Goal: Task Accomplishment & Management: Use online tool/utility

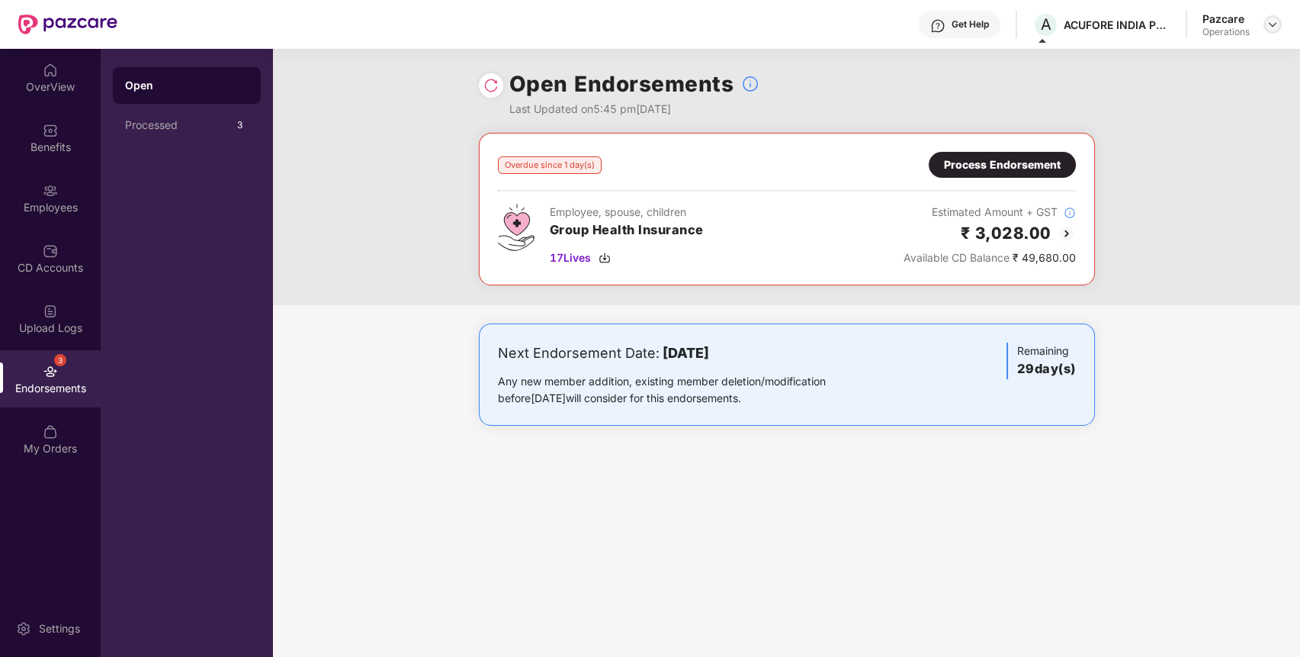
click at [1275, 27] on img at bounding box center [1273, 24] width 12 height 12
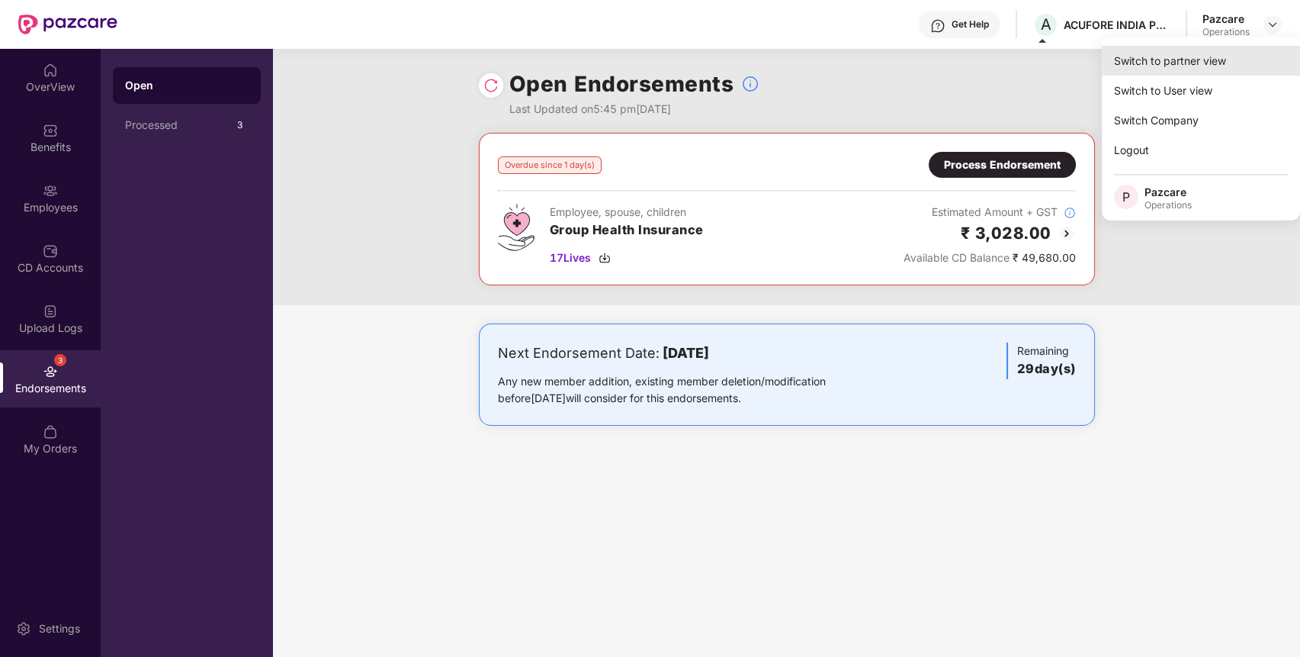
click at [1238, 56] on div "Switch to partner view" at bounding box center [1201, 61] width 198 height 30
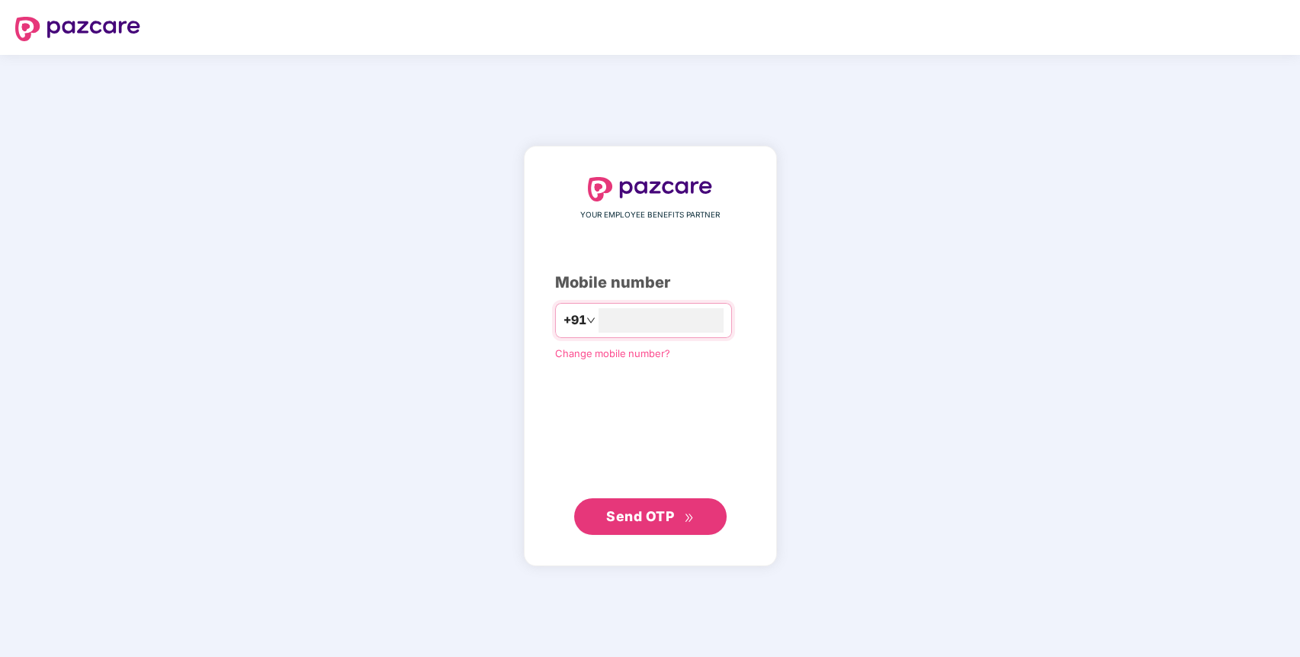
type input "**********"
click at [684, 515] on icon "double-right" at bounding box center [689, 517] width 10 height 10
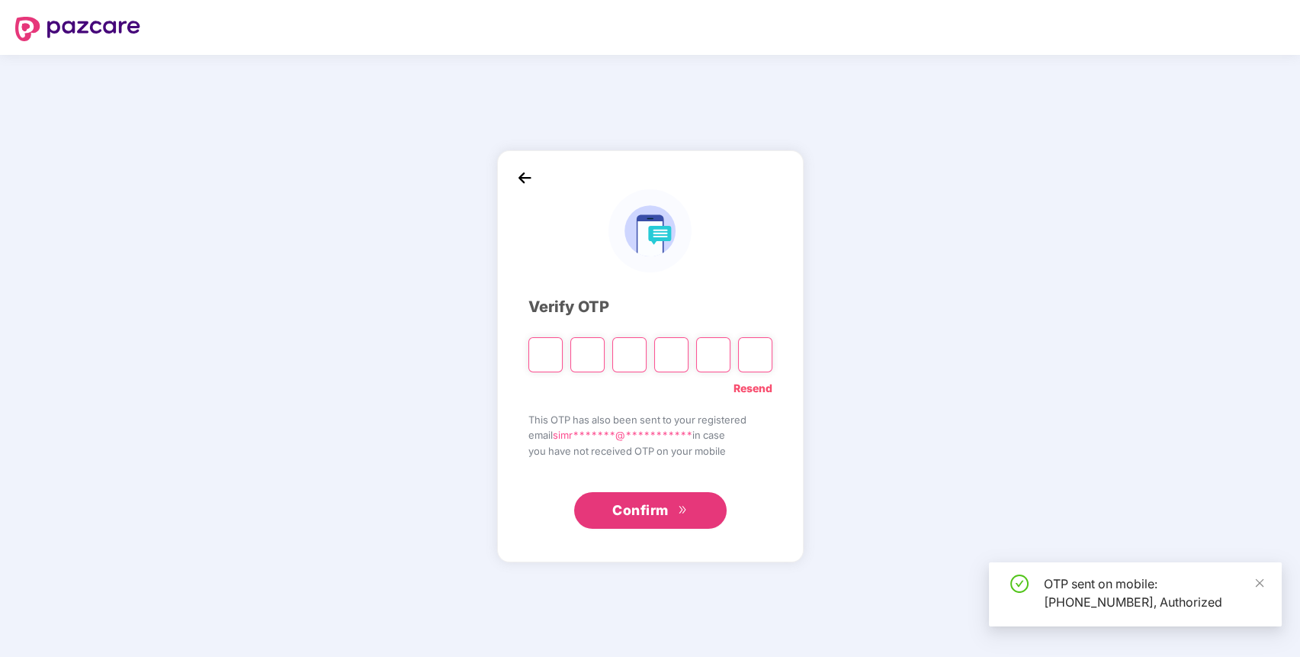
paste input "*"
type input "*"
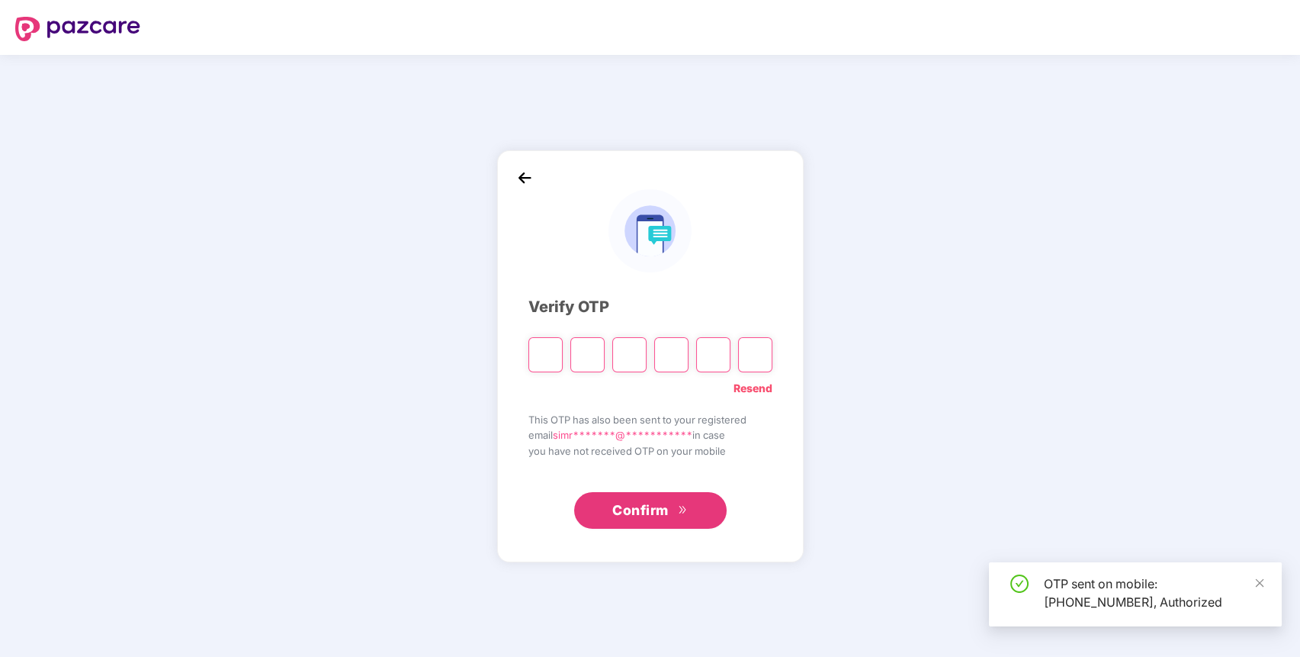
type input "*"
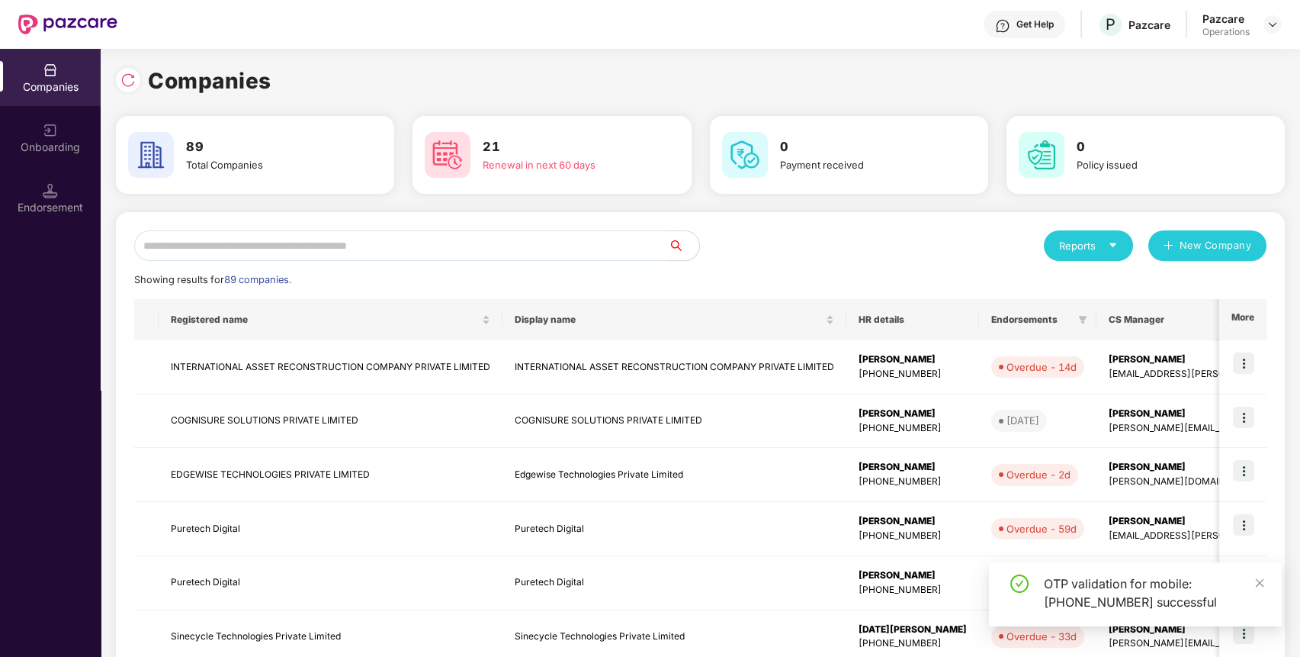
click at [555, 246] on input "text" at bounding box center [401, 245] width 535 height 31
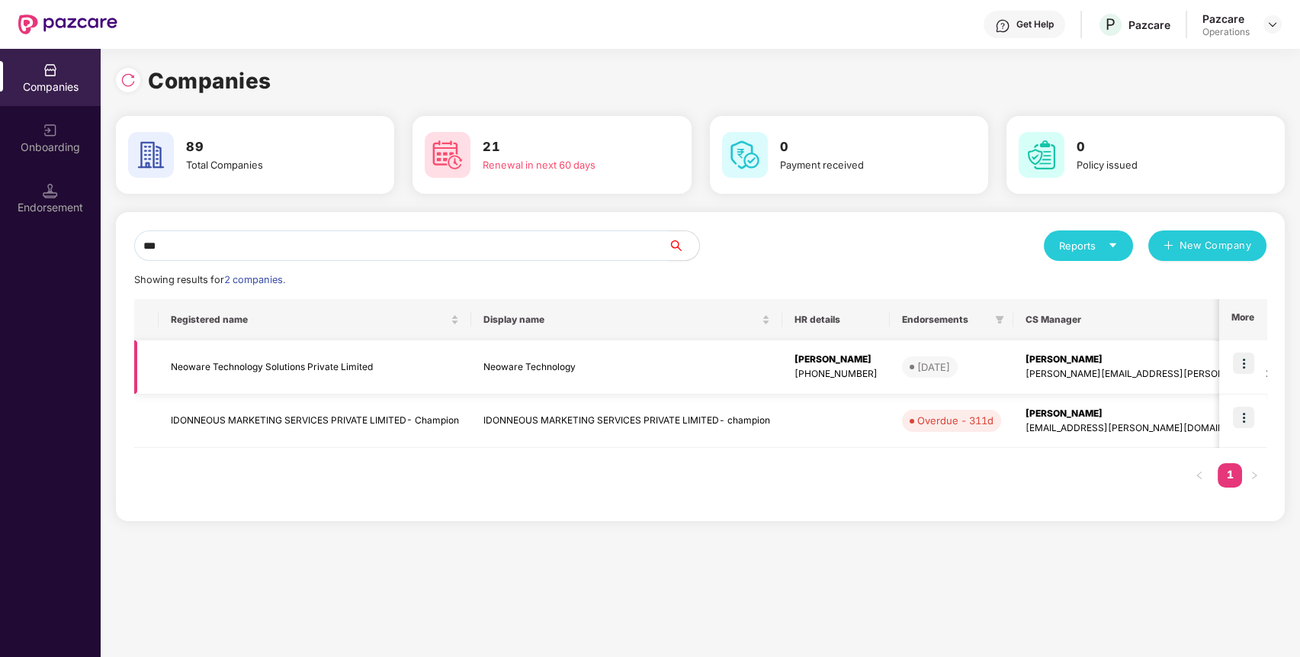
type input "***"
click at [320, 364] on td "Neoware Technology Solutions Private Limited" at bounding box center [315, 367] width 313 height 54
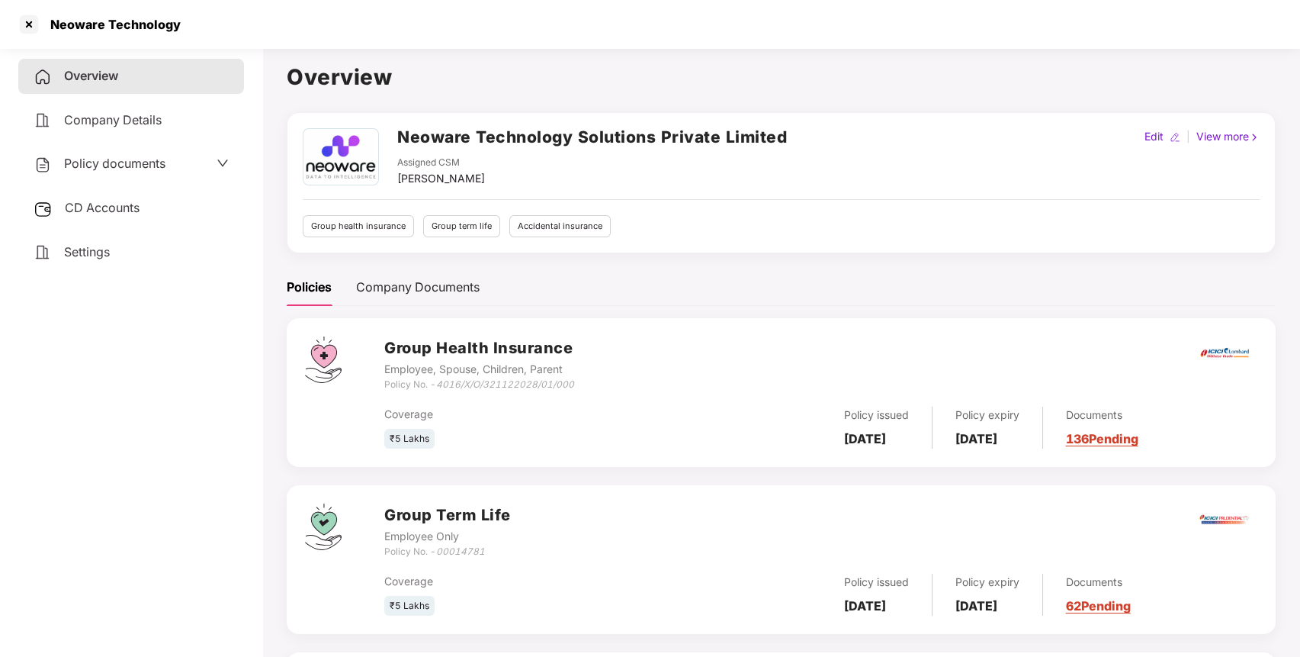
click at [449, 137] on h2 "Neoware Technology Solutions Private Limited" at bounding box center [592, 136] width 390 height 25
copy h2 "Neoware Technology Solutions Private Limited"
click at [449, 137] on h2 "Neoware Technology Solutions Private Limited" at bounding box center [592, 136] width 390 height 25
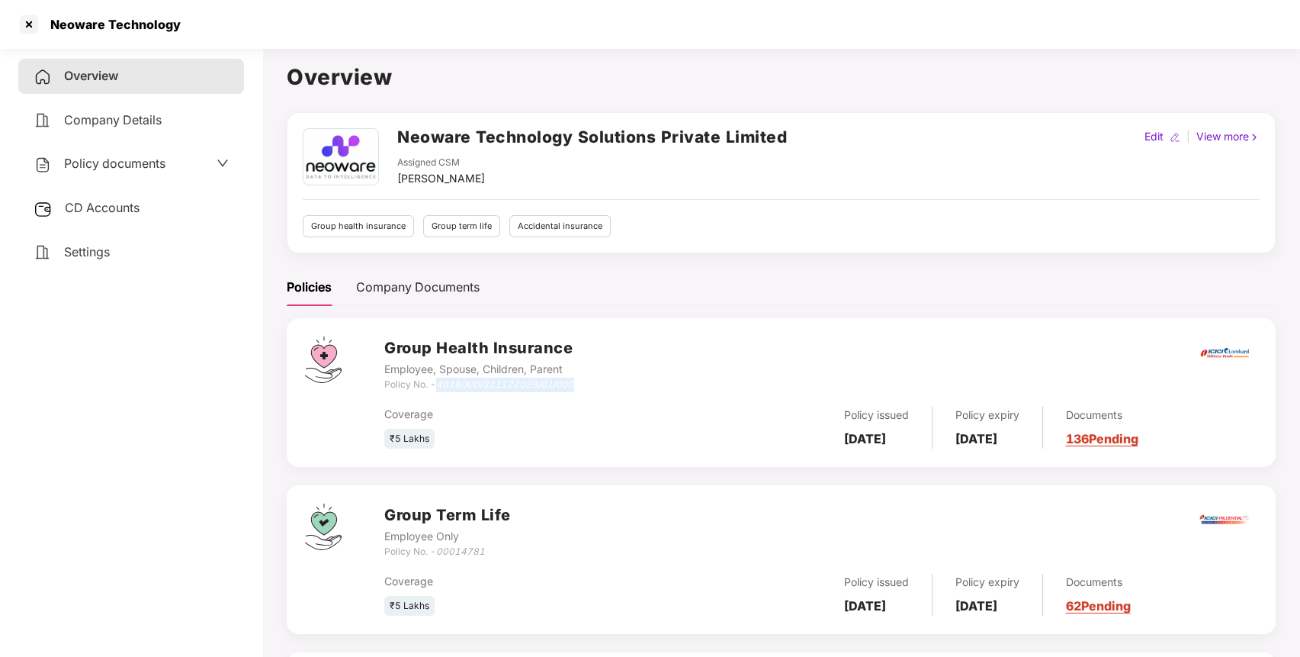
drag, startPoint x: 439, startPoint y: 384, endPoint x: 612, endPoint y: 381, distance: 172.4
click at [612, 381] on div "Group Health Insurance Employee, Spouse, Children, Parent Policy No. - 4016/X/O…" at bounding box center [820, 363] width 873 height 55
copy icon "4016/X/O/321122028/01/000"
click at [31, 17] on div at bounding box center [29, 24] width 24 height 24
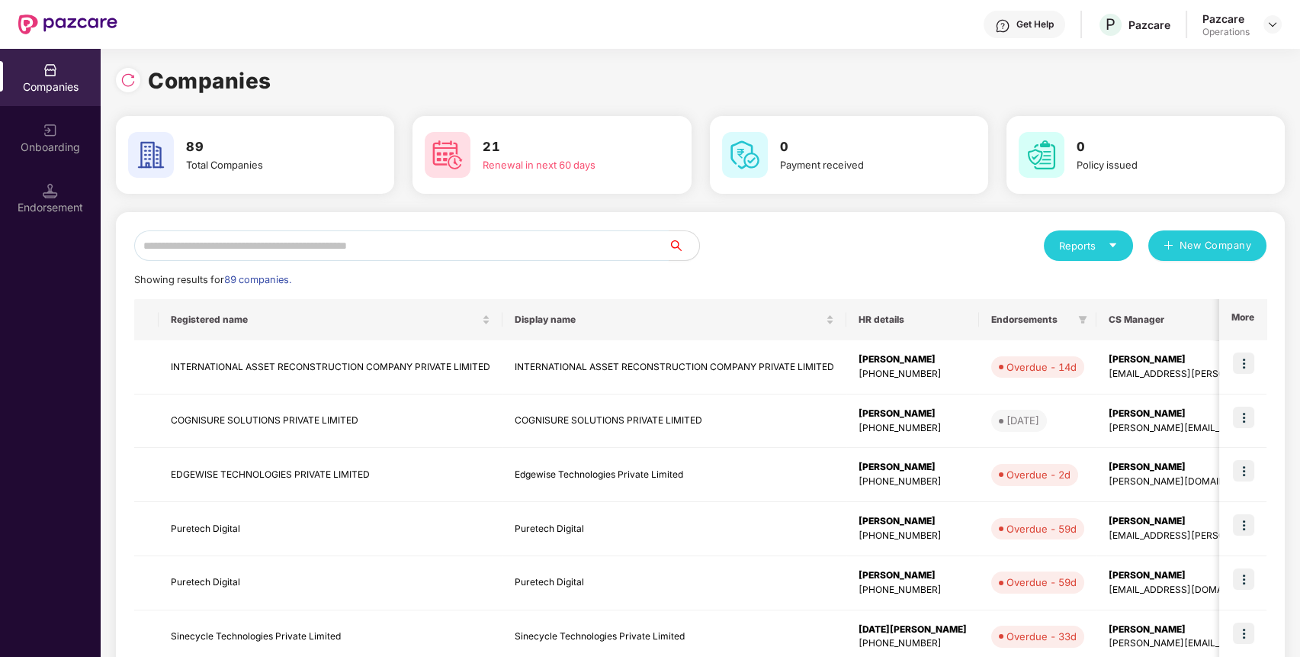
click at [444, 243] on input "text" at bounding box center [401, 245] width 535 height 31
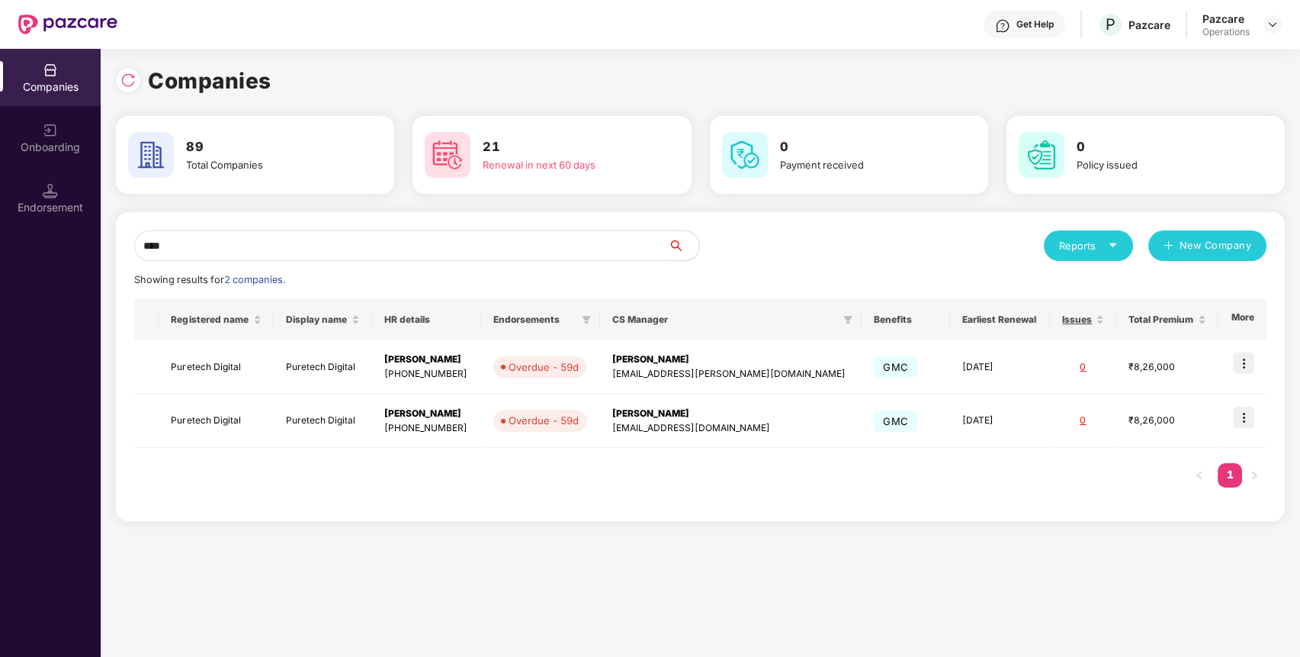
type input "****"
click at [220, 365] on td "Puretech Digital" at bounding box center [216, 367] width 114 height 54
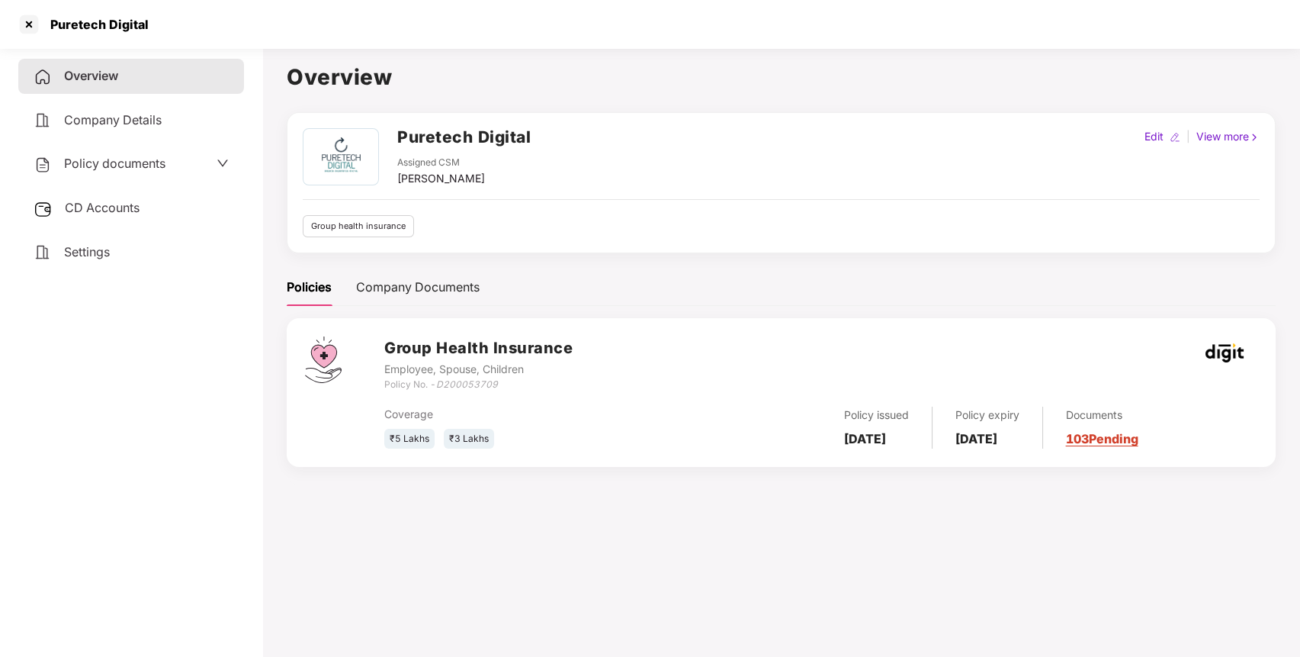
click at [133, 165] on span "Policy documents" at bounding box center [114, 163] width 101 height 15
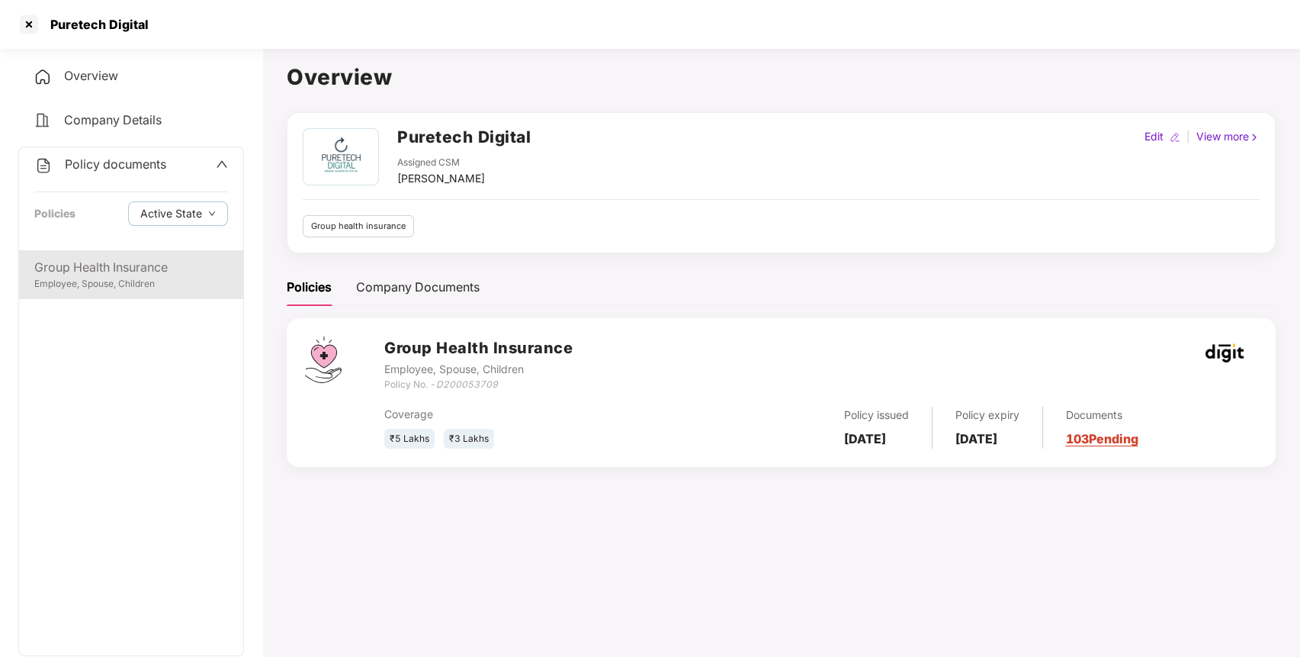
click at [156, 268] on div "Group Health Insurance" at bounding box center [131, 267] width 194 height 19
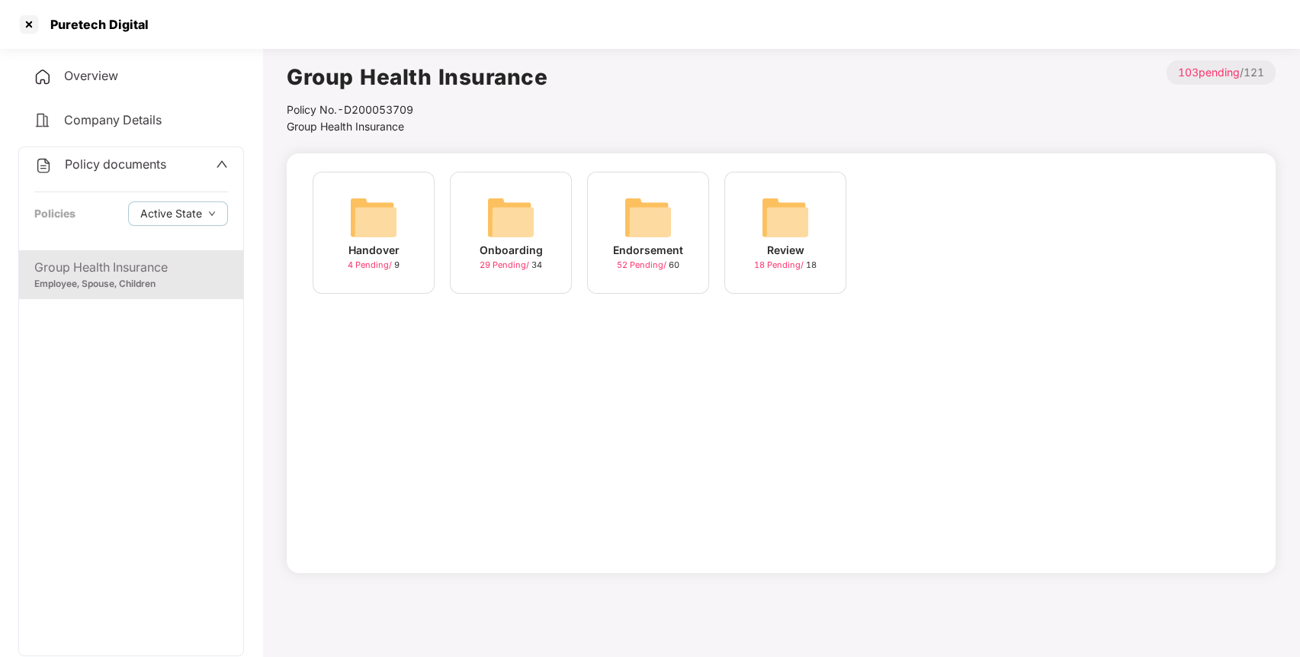
click at [647, 220] on img at bounding box center [648, 217] width 49 height 49
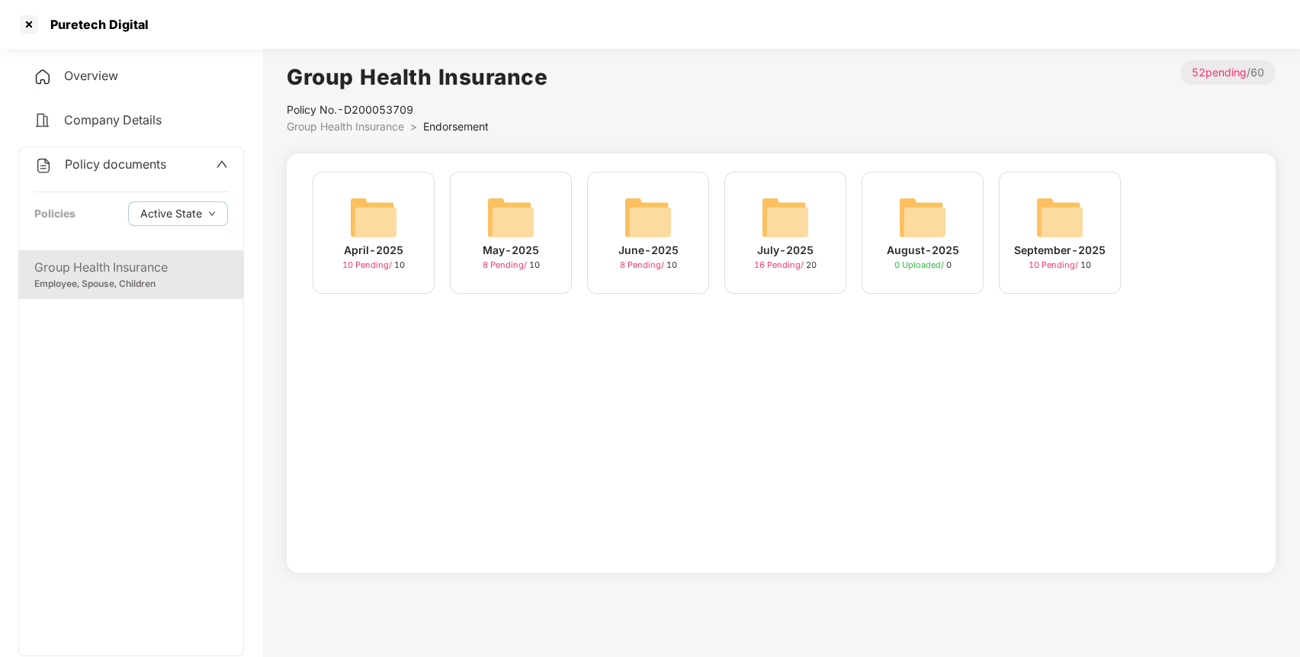
click at [799, 235] on img at bounding box center [785, 217] width 49 height 49
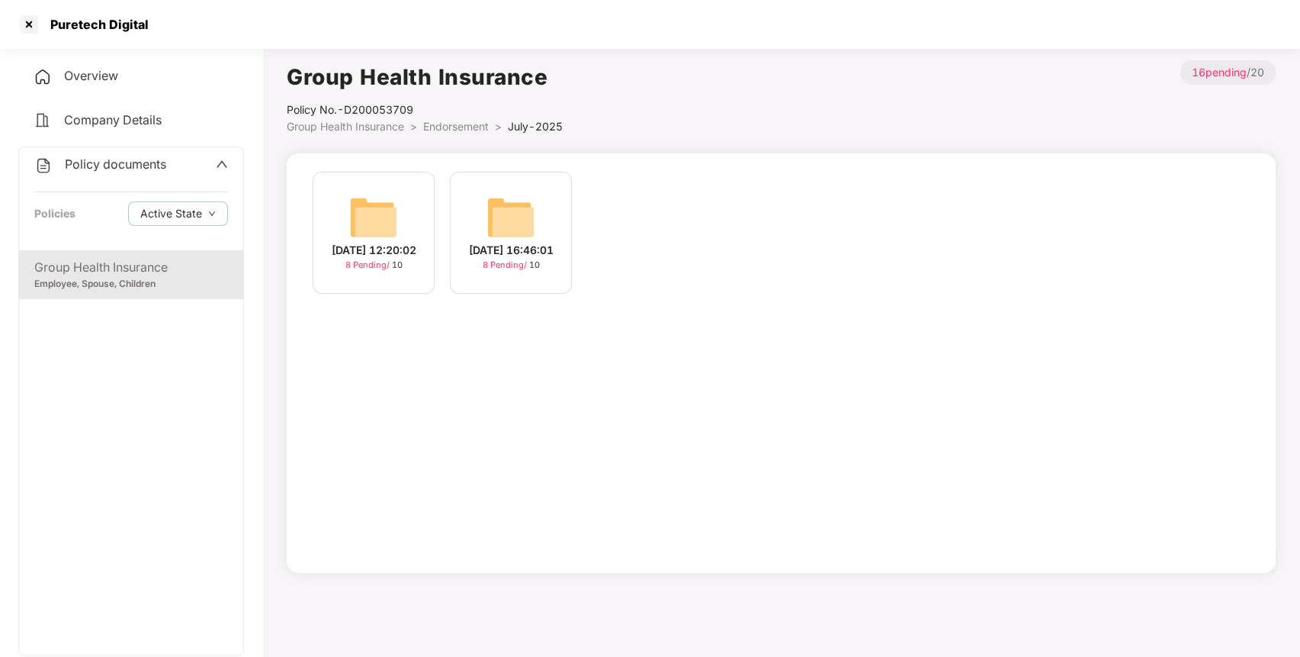
click at [464, 121] on span "Endorsement" at bounding box center [456, 126] width 66 height 13
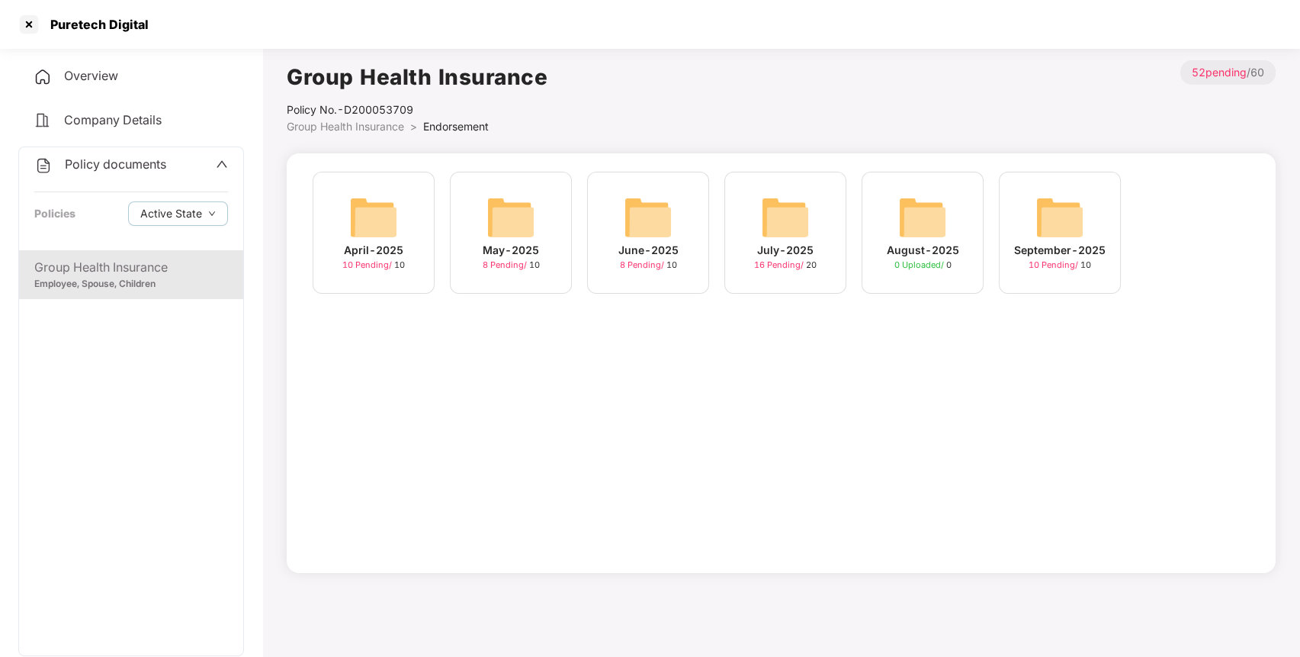
click at [1056, 226] on img at bounding box center [1060, 217] width 49 height 49
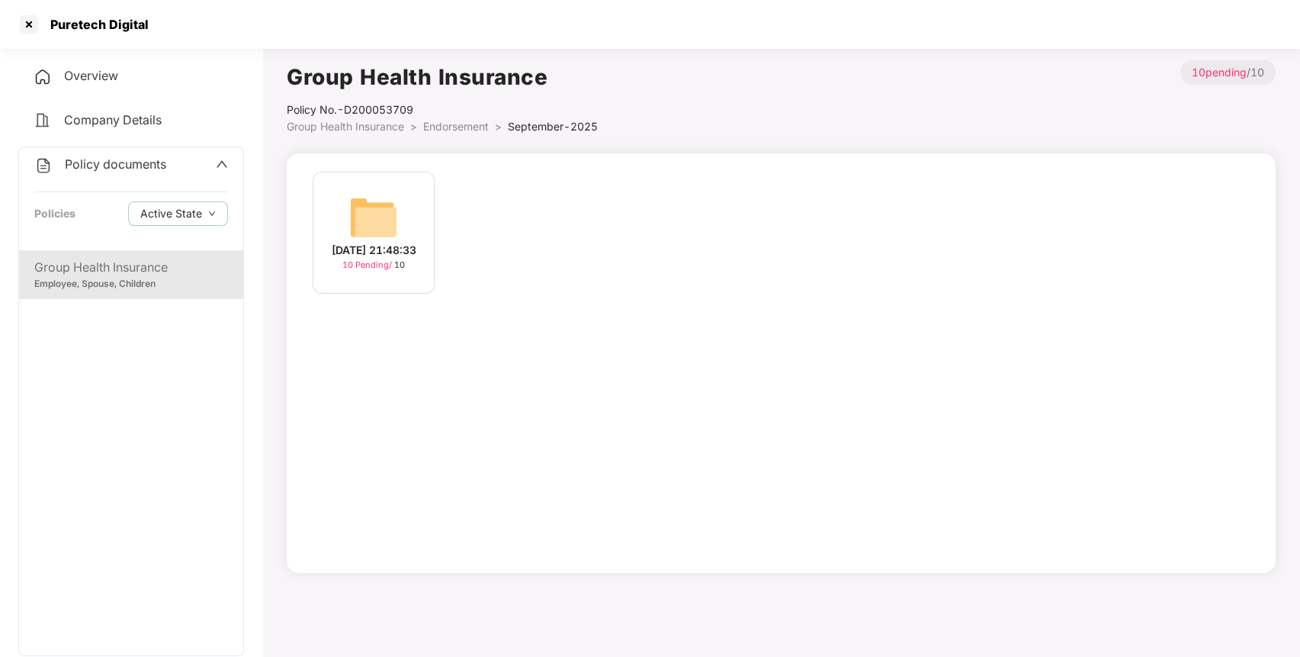
click at [369, 207] on img at bounding box center [373, 217] width 49 height 49
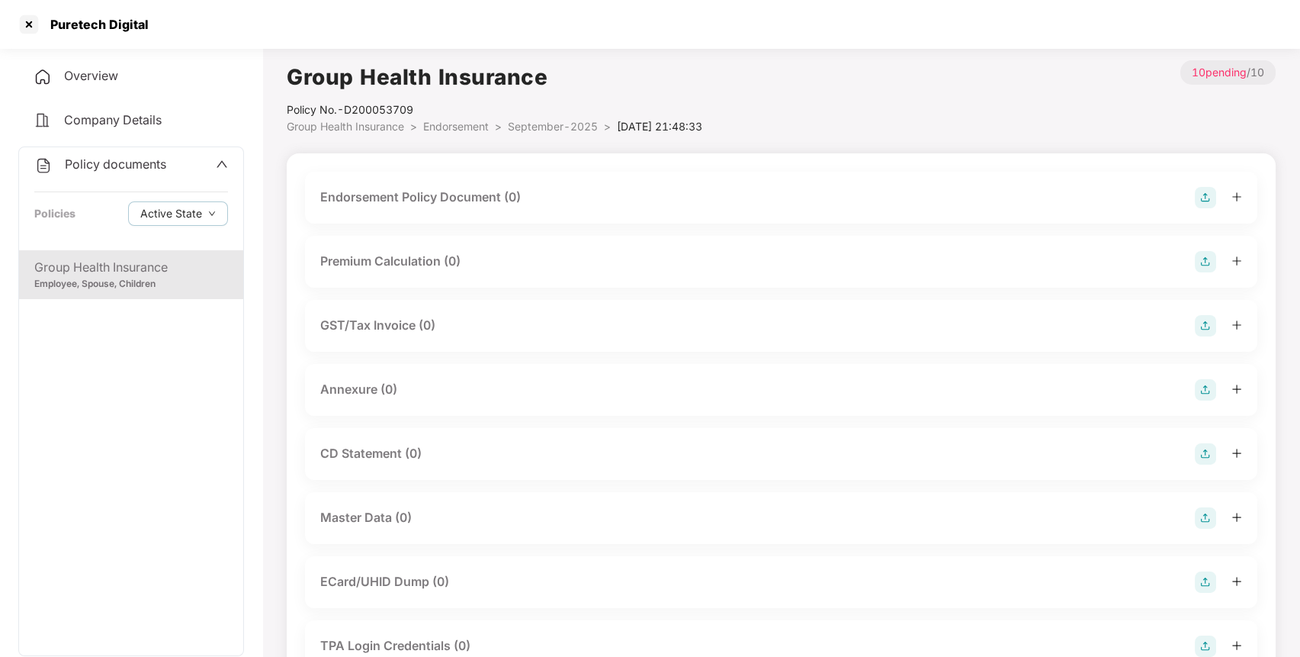
click at [1200, 195] on img at bounding box center [1205, 197] width 21 height 21
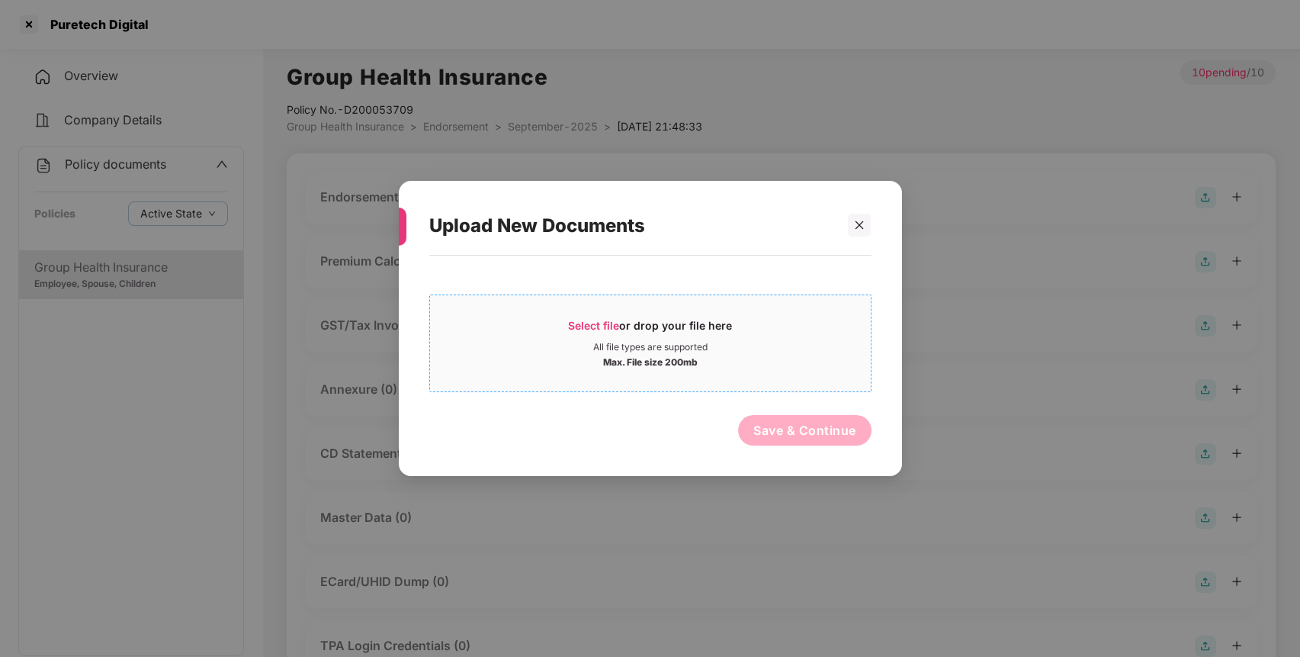
click at [596, 321] on span "Select file" at bounding box center [593, 325] width 51 height 13
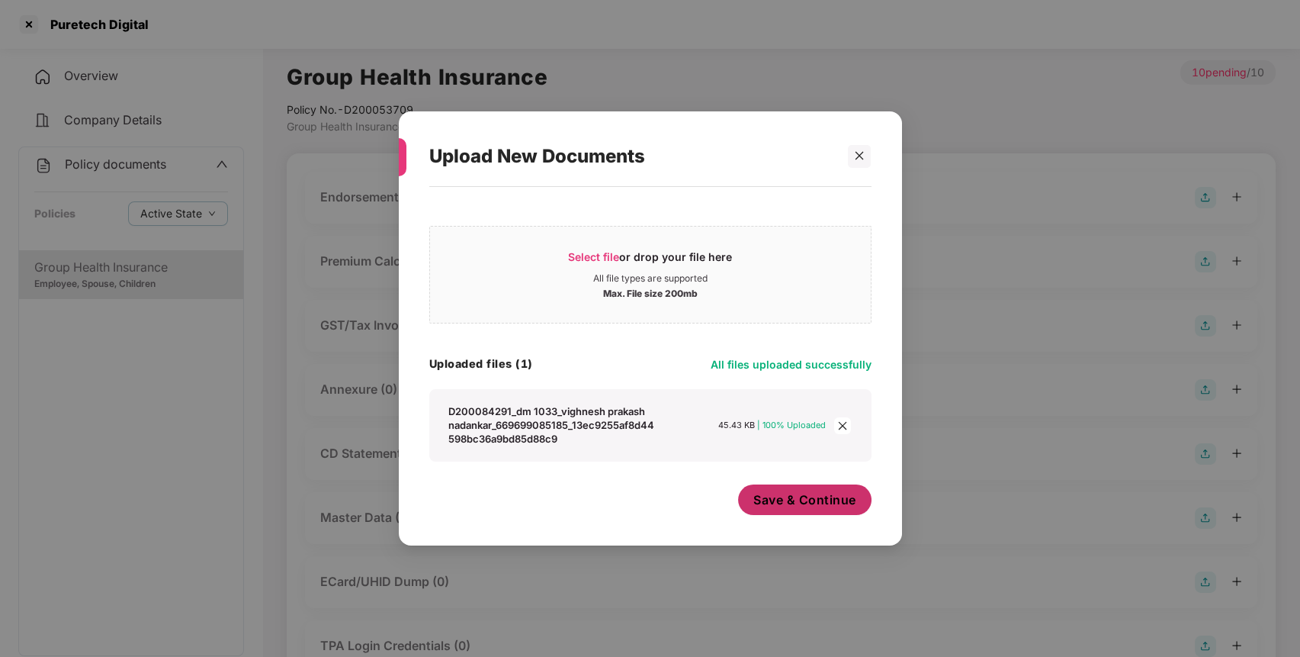
click at [805, 506] on span "Save & Continue" at bounding box center [805, 499] width 103 height 17
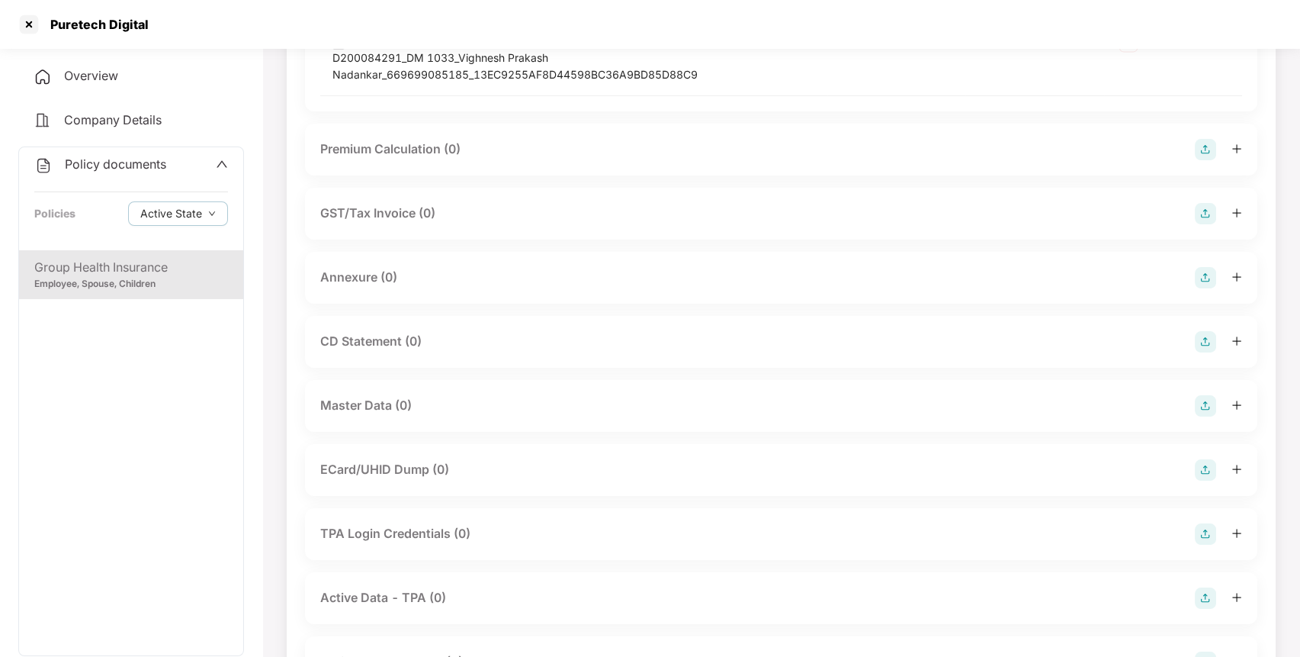
scroll to position [329, 0]
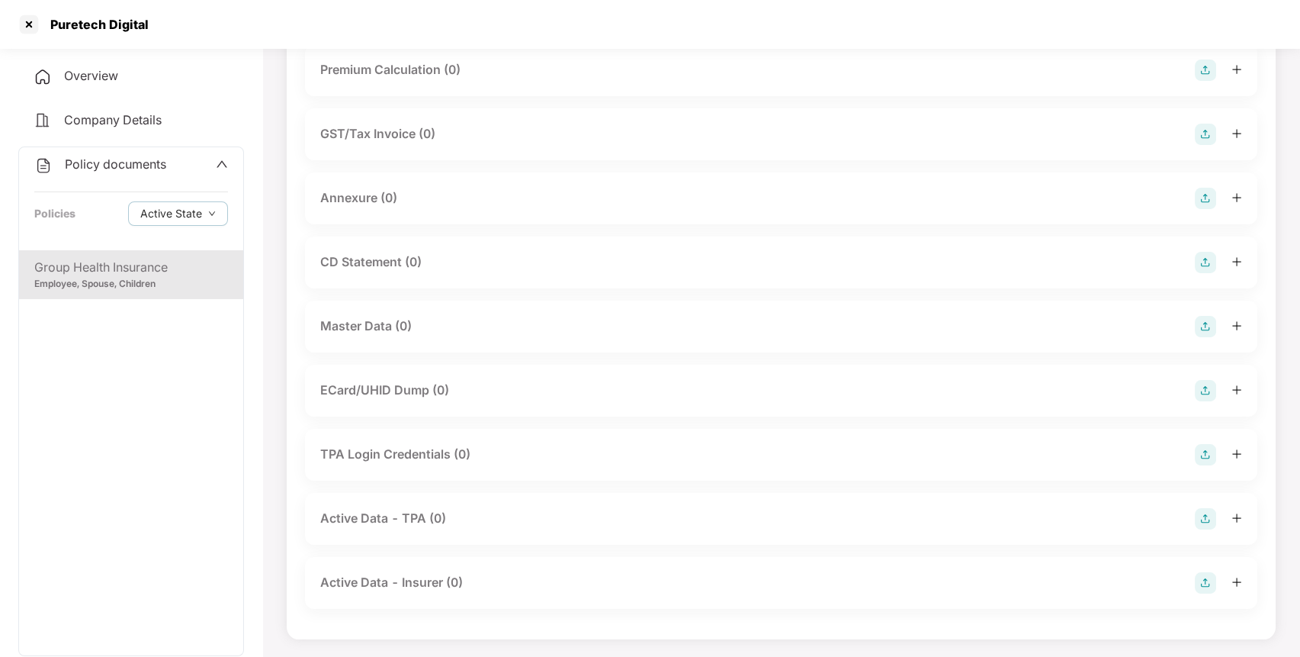
click at [1207, 332] on img at bounding box center [1205, 326] width 21 height 21
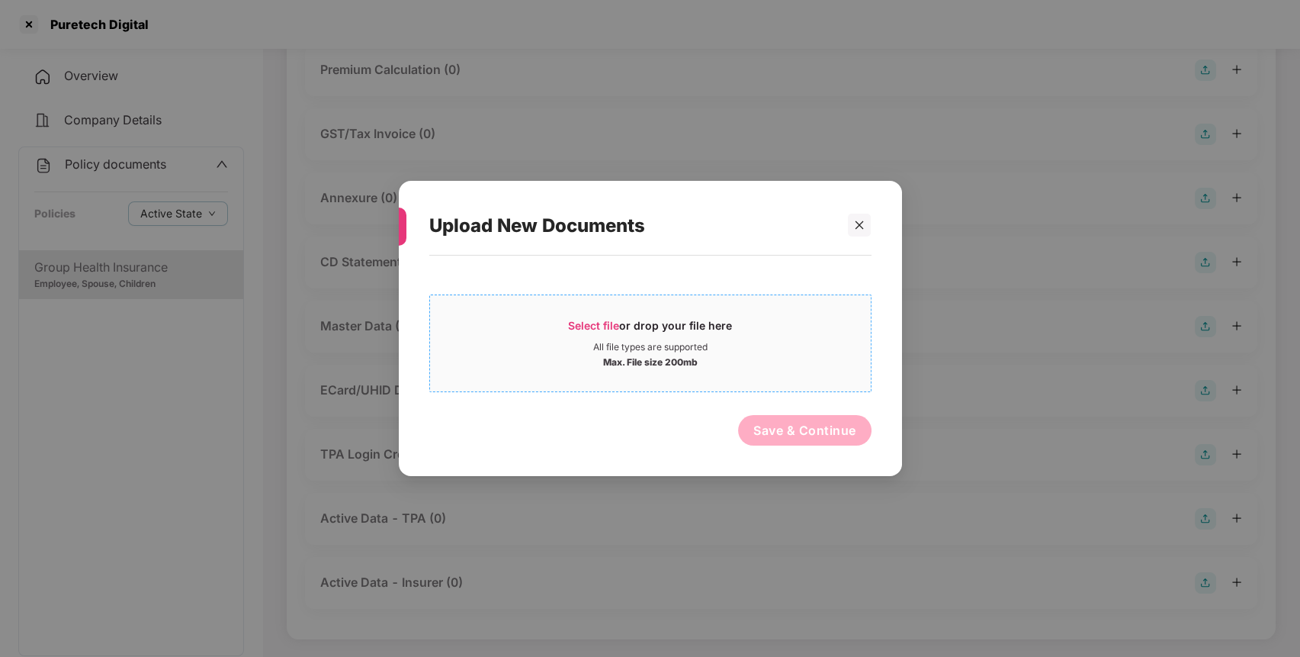
click at [609, 320] on span "Select file" at bounding box center [593, 325] width 51 height 13
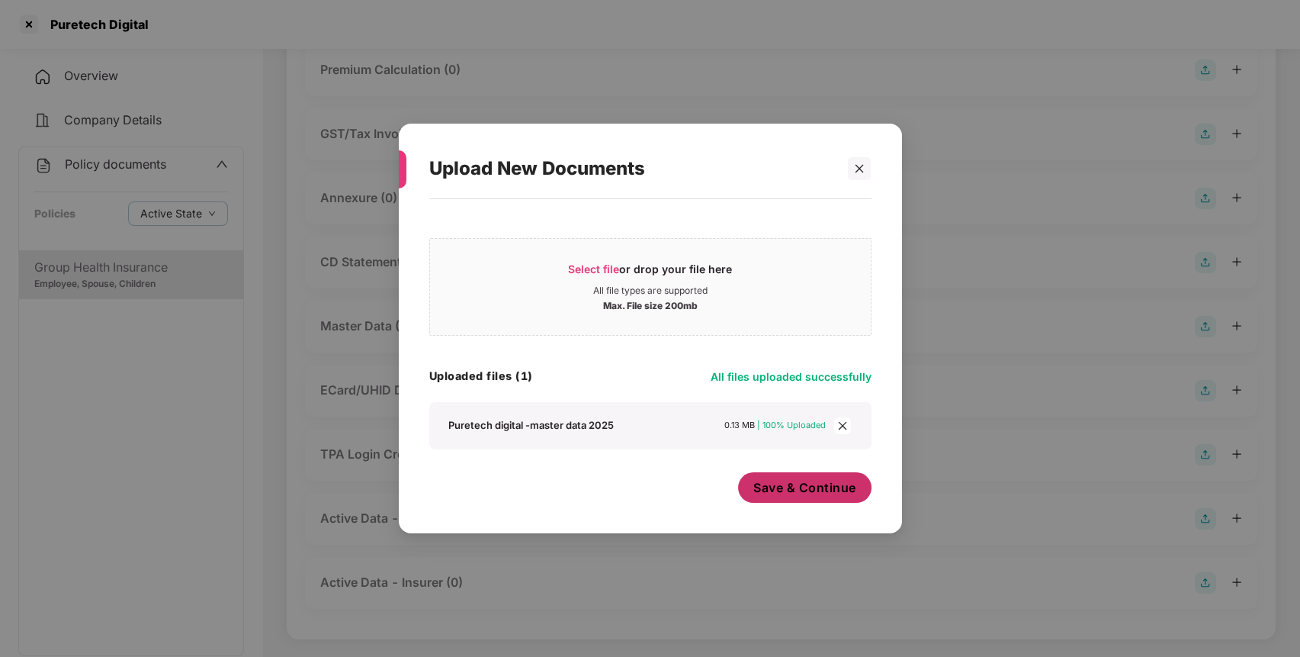
click at [830, 494] on span "Save & Continue" at bounding box center [805, 487] width 103 height 17
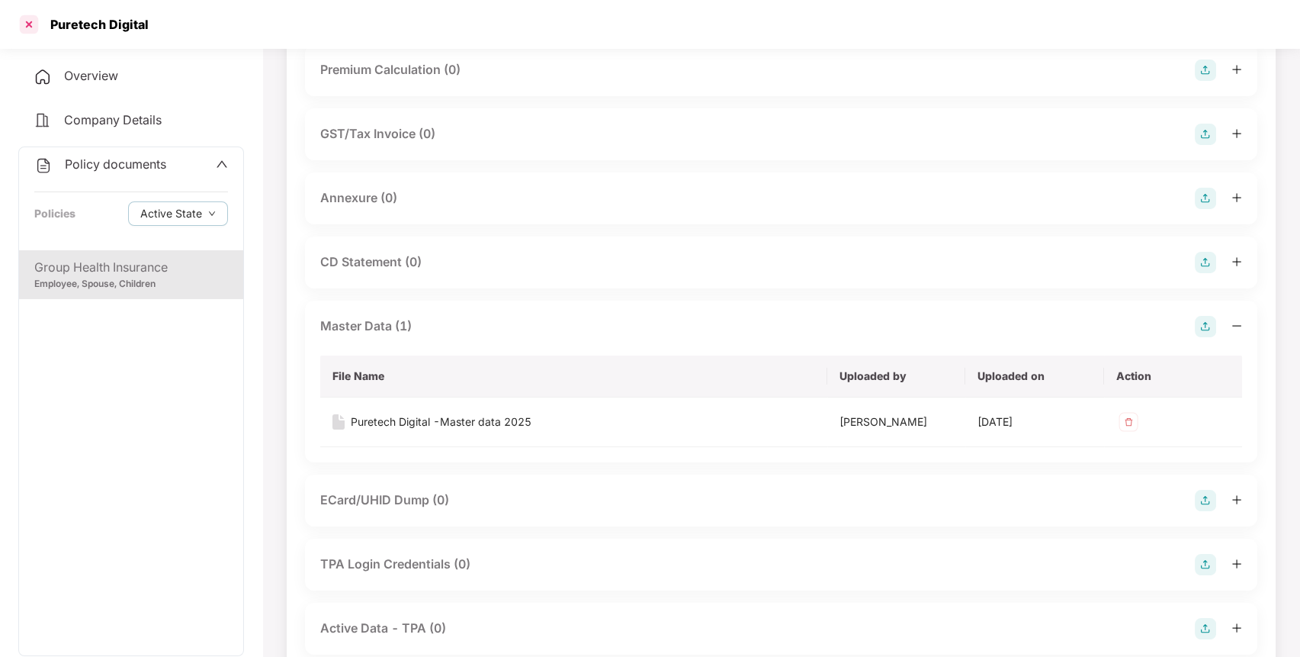
click at [31, 26] on div at bounding box center [29, 24] width 24 height 24
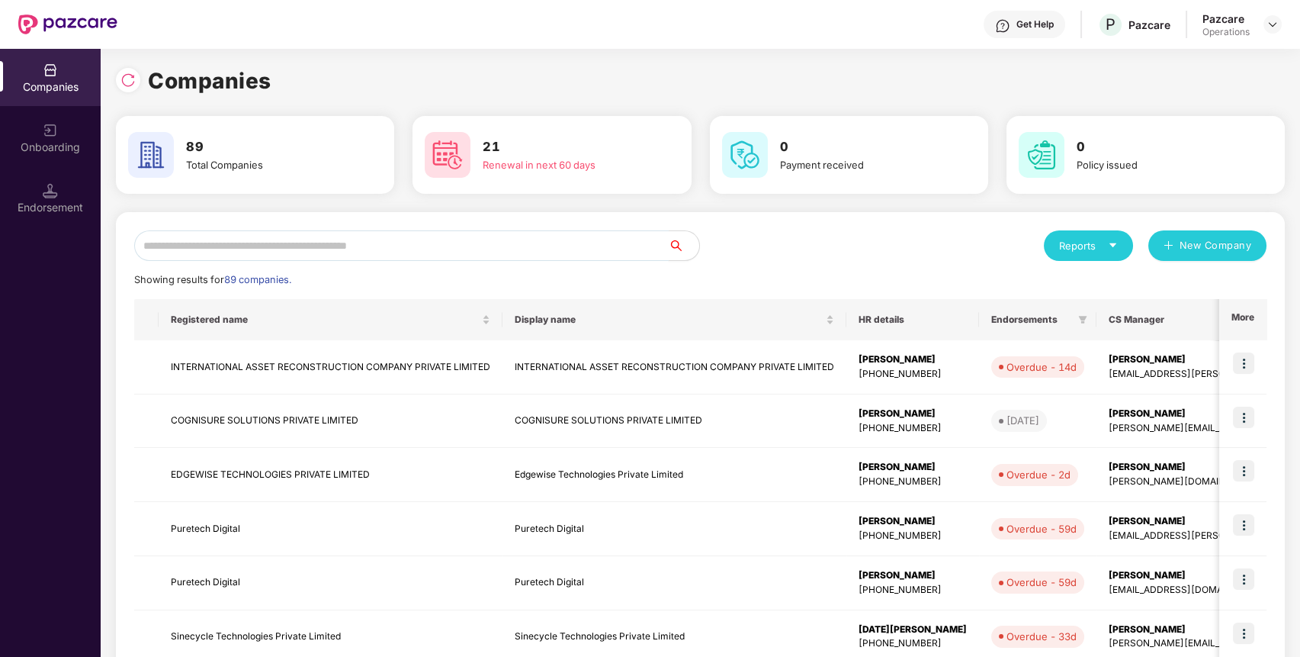
click at [488, 244] on input "text" at bounding box center [401, 245] width 535 height 31
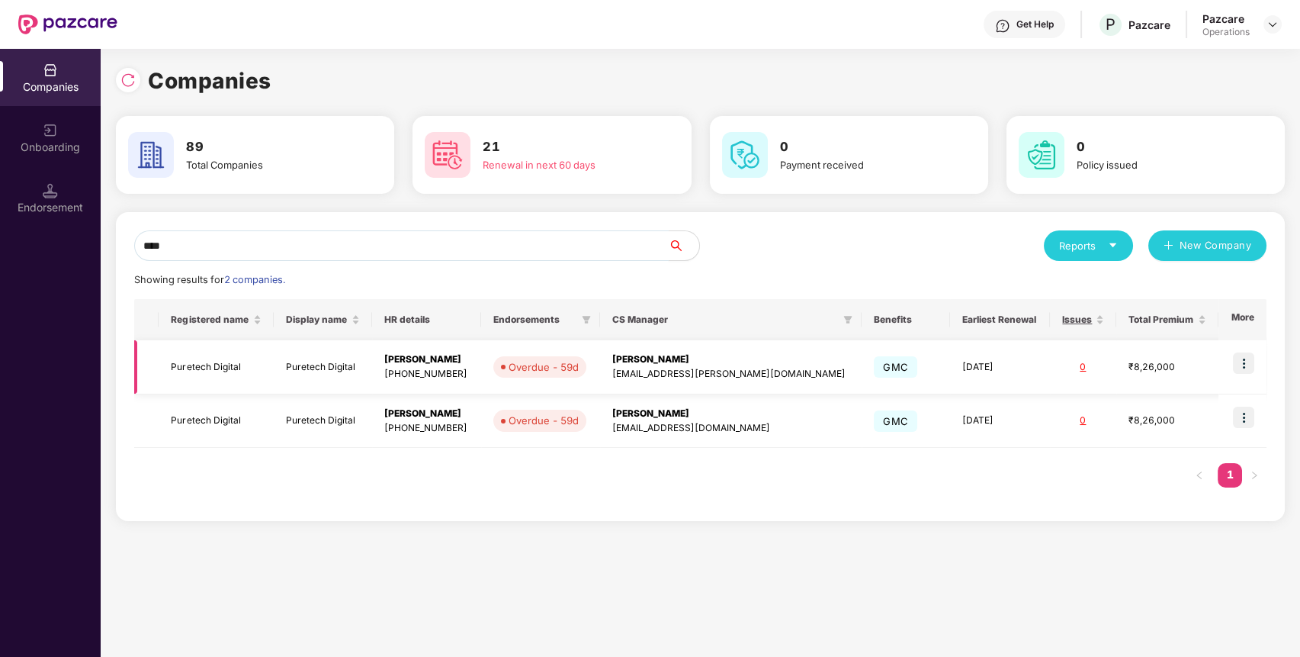
type input "****"
click at [1249, 366] on img at bounding box center [1243, 362] width 21 height 21
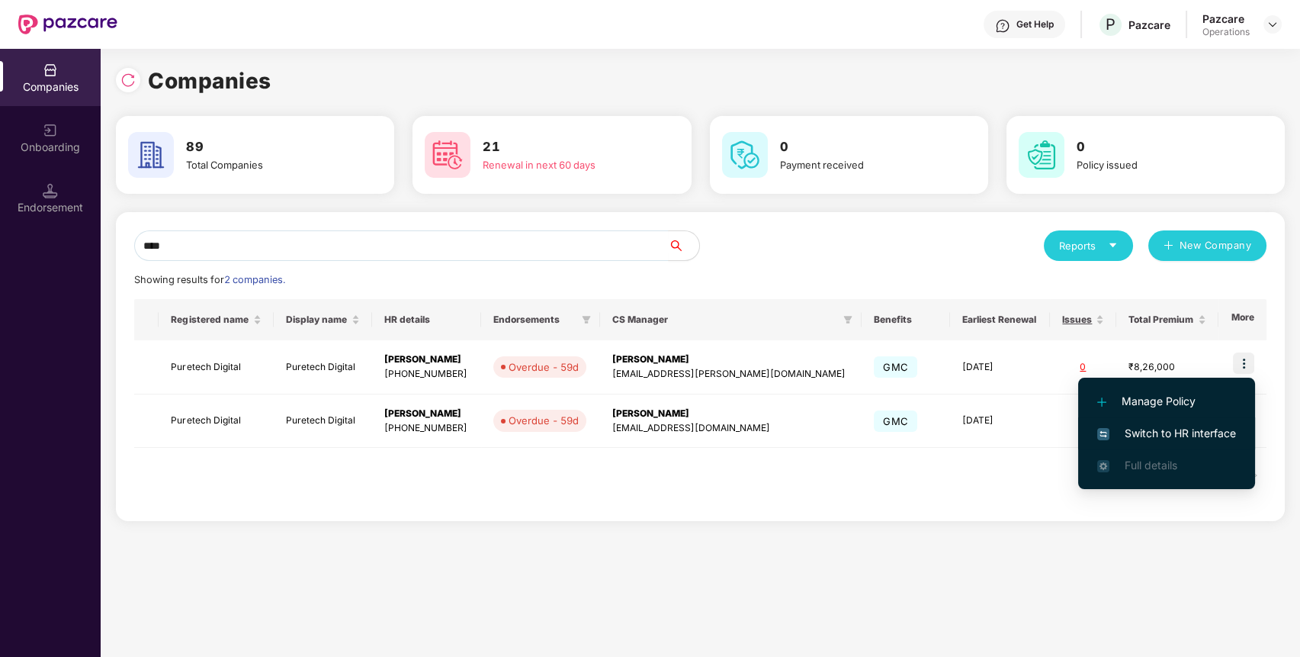
click at [1204, 440] on span "Switch to HR interface" at bounding box center [1166, 433] width 139 height 17
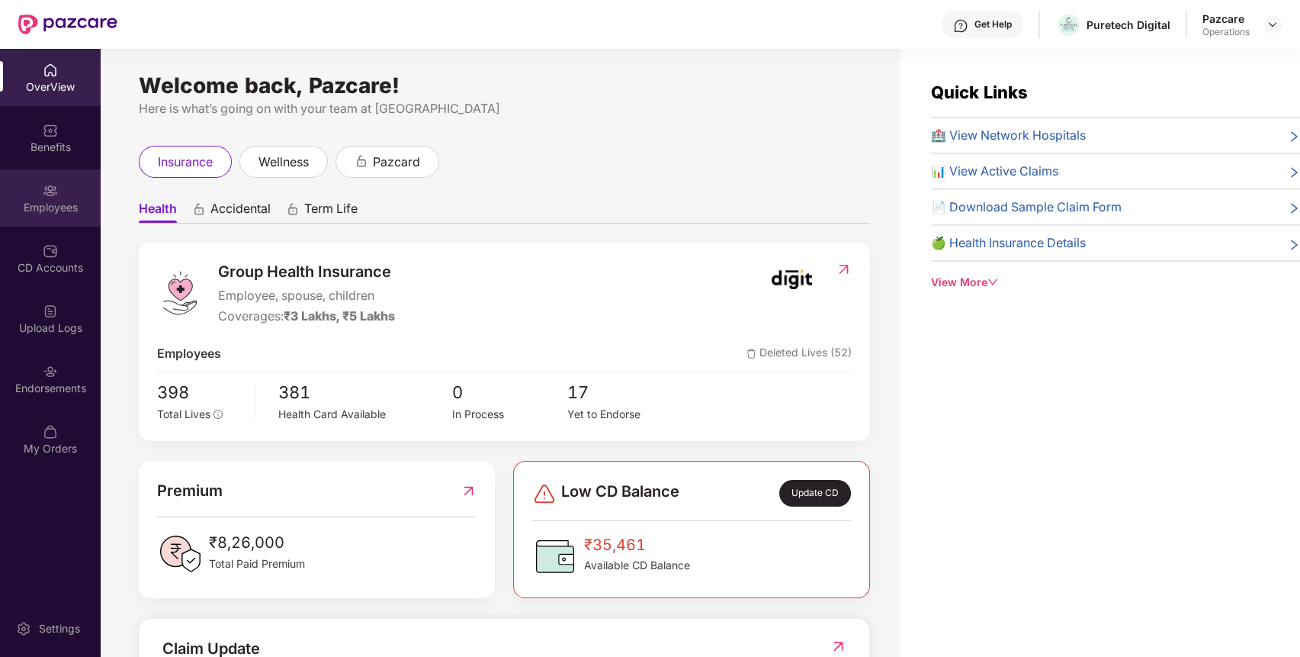
click at [71, 197] on div "Employees" at bounding box center [50, 197] width 101 height 57
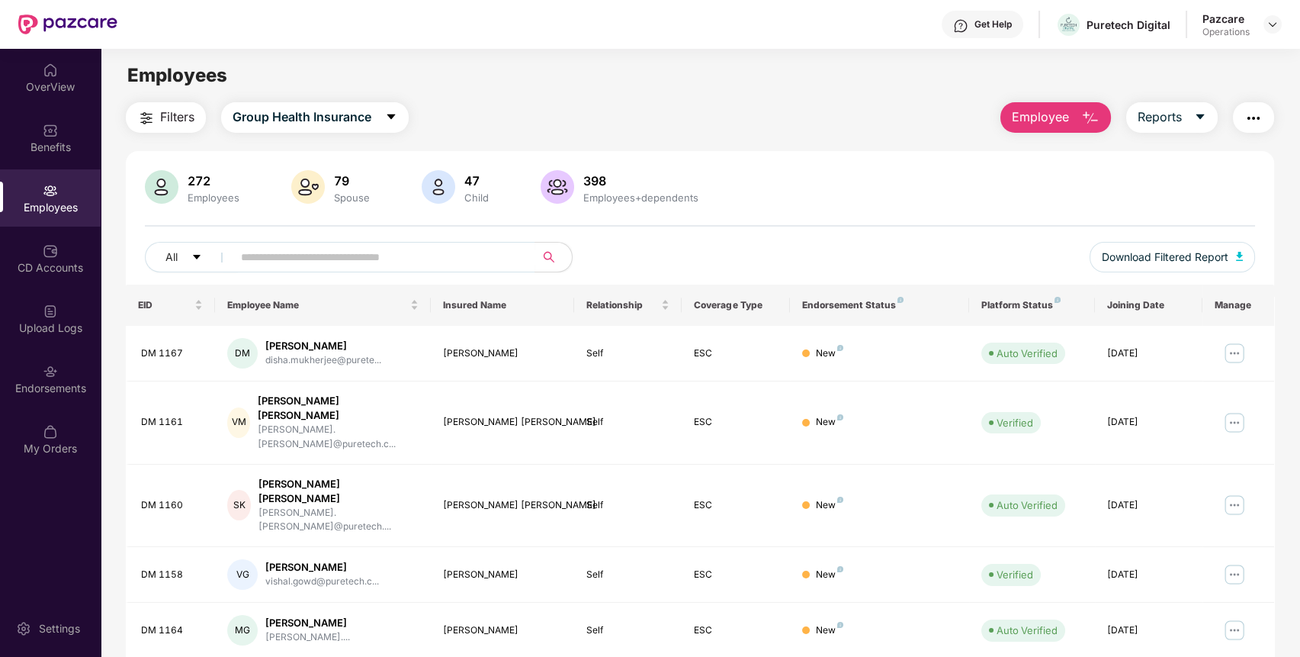
click at [170, 122] on span "Filters" at bounding box center [177, 117] width 34 height 19
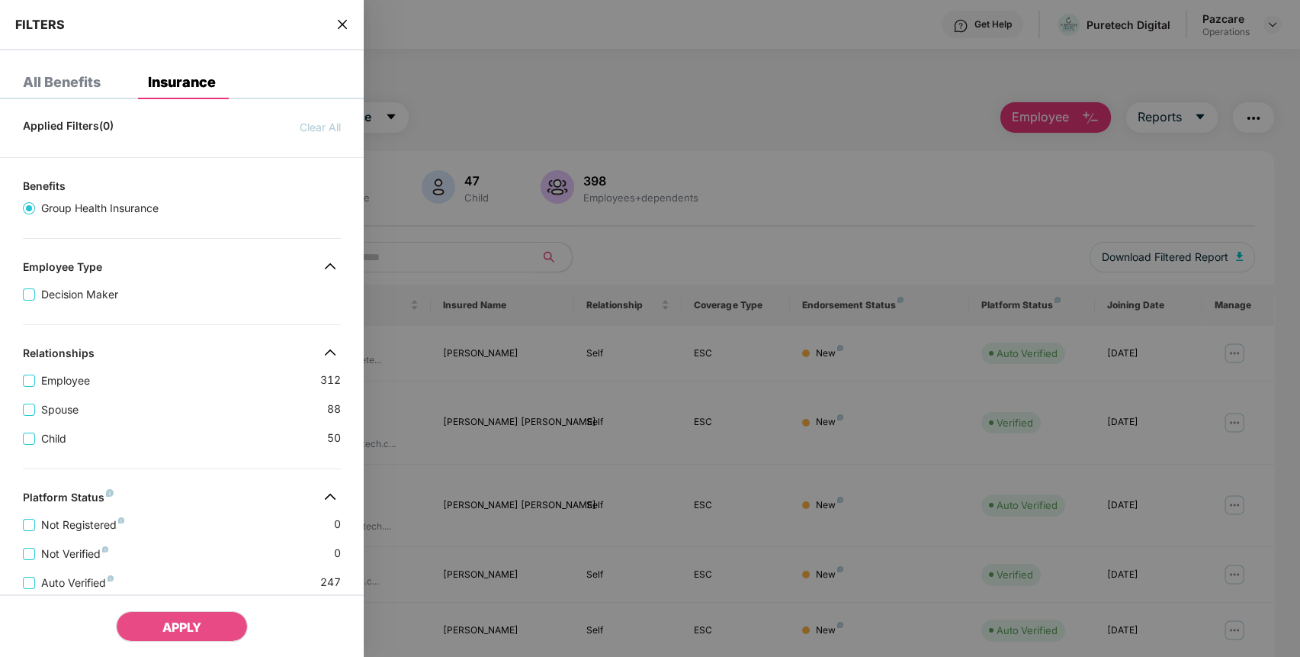
scroll to position [318, 0]
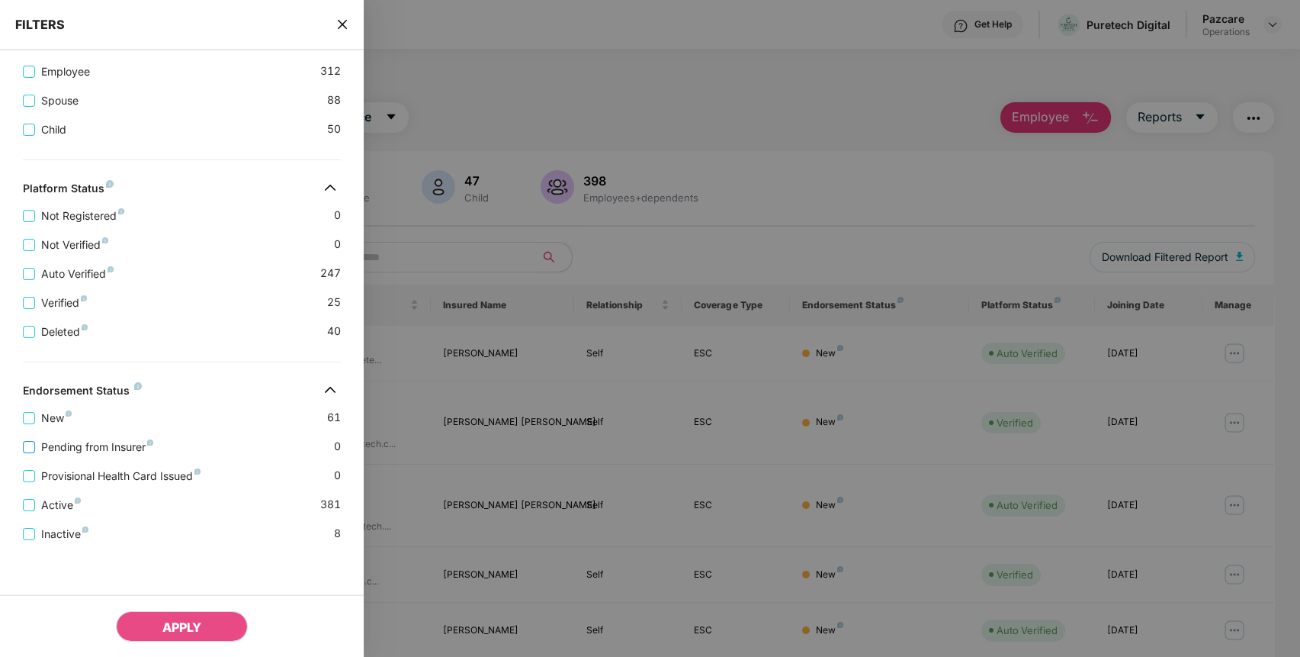
click at [104, 449] on span "Pending from Insurer" at bounding box center [97, 447] width 124 height 17
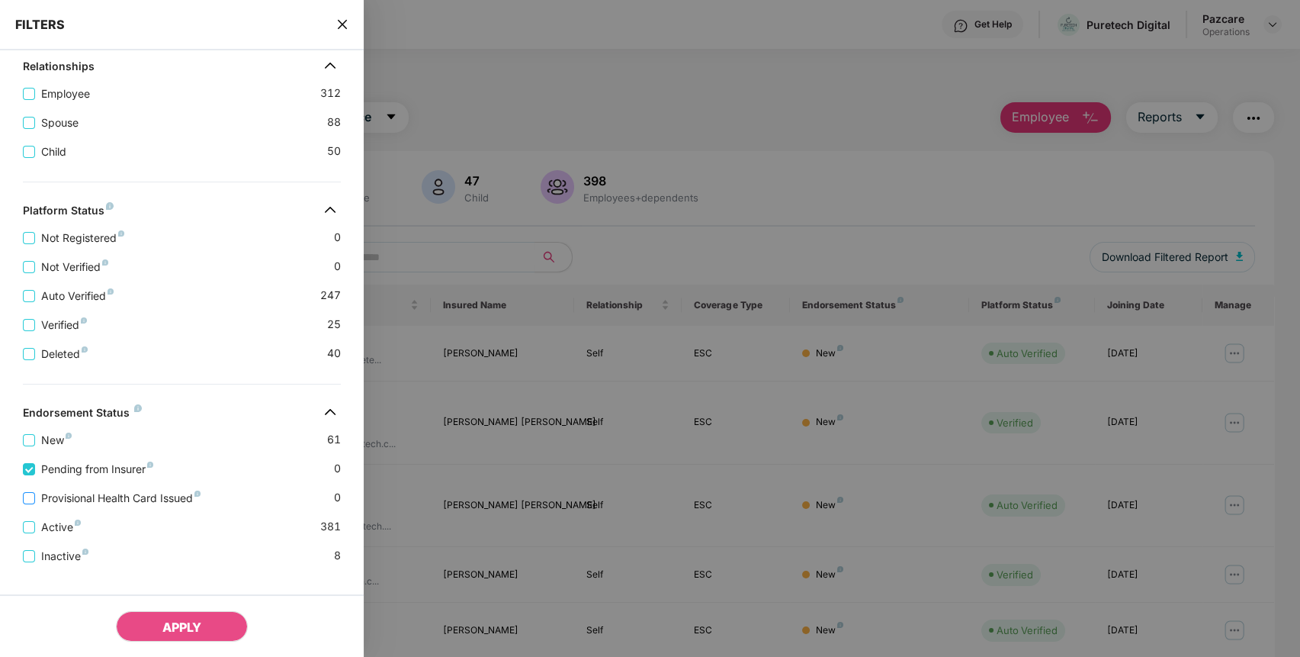
click at [102, 503] on span "Provisional Health Card Issued" at bounding box center [121, 498] width 172 height 17
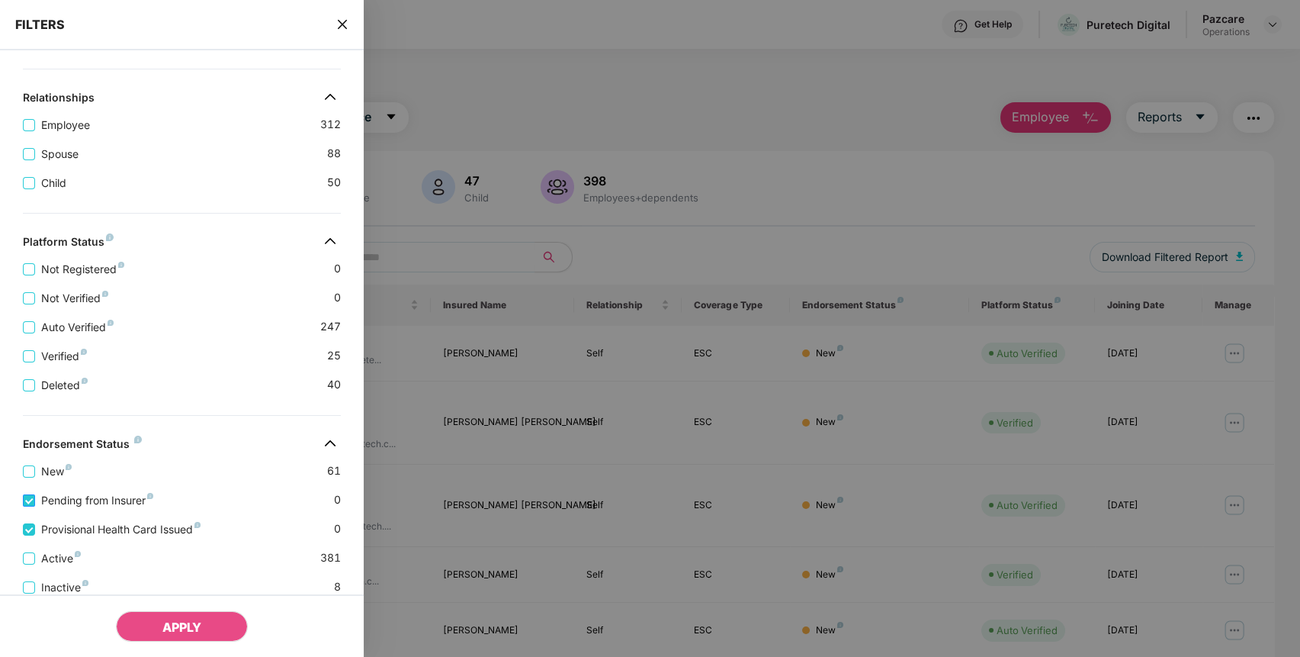
click at [129, 500] on span "Pending from Insurer" at bounding box center [97, 500] width 124 height 17
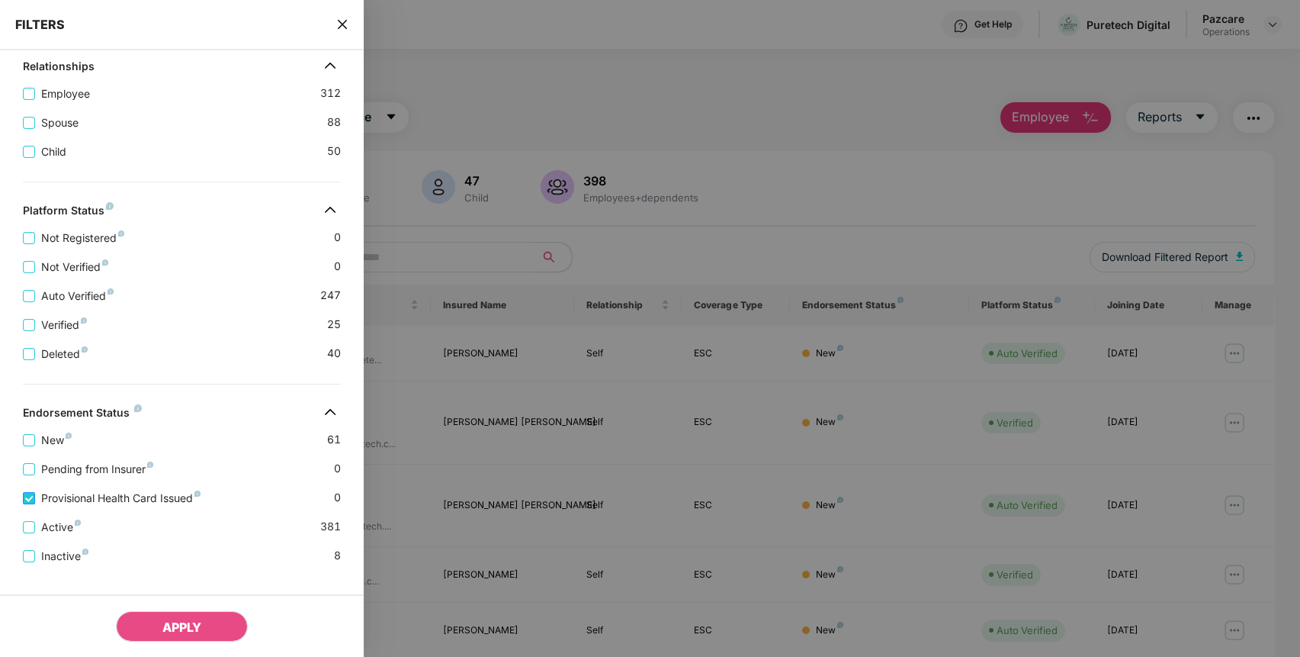
click at [156, 506] on span "Provisional Health Card Issued" at bounding box center [121, 498] width 172 height 17
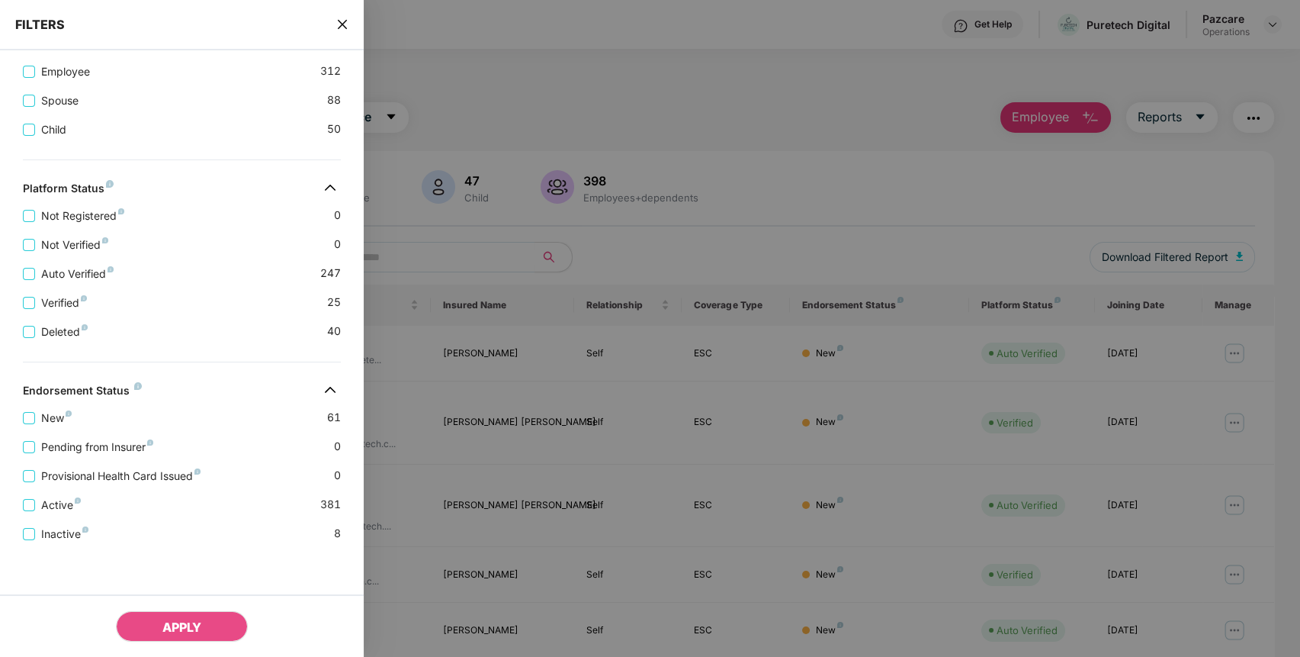
click at [345, 22] on icon "close" at bounding box center [342, 24] width 9 height 9
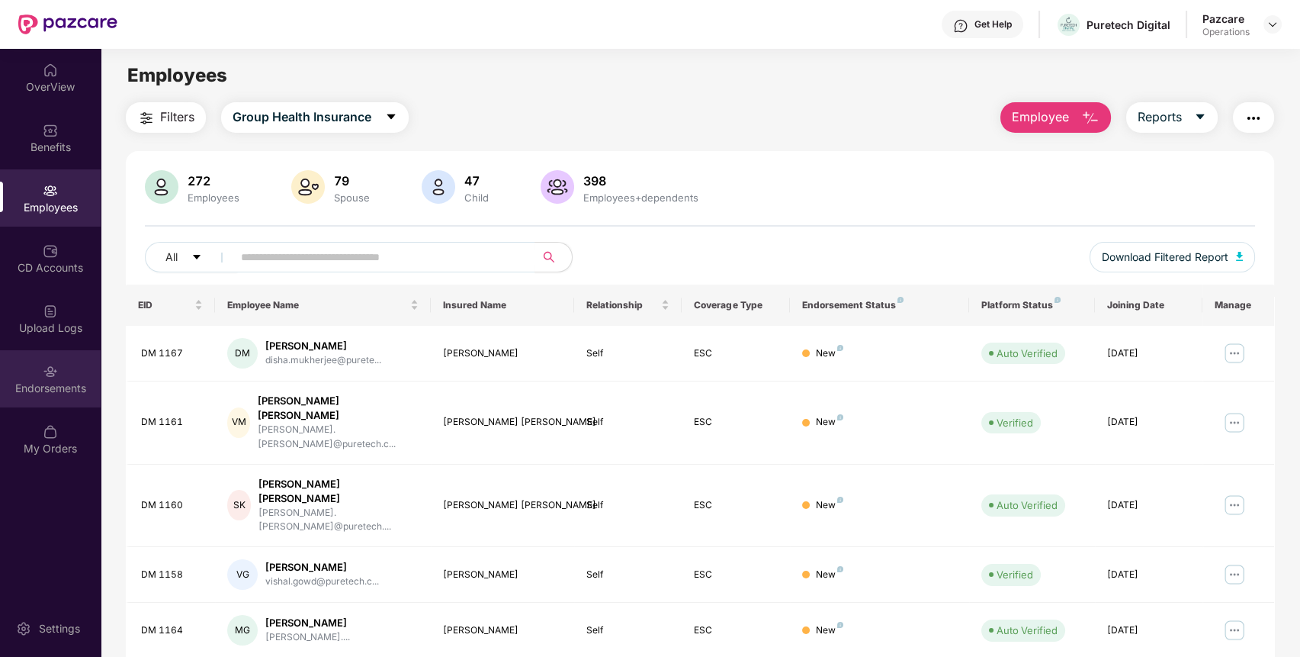
click at [65, 392] on div "Endorsements" at bounding box center [50, 388] width 101 height 15
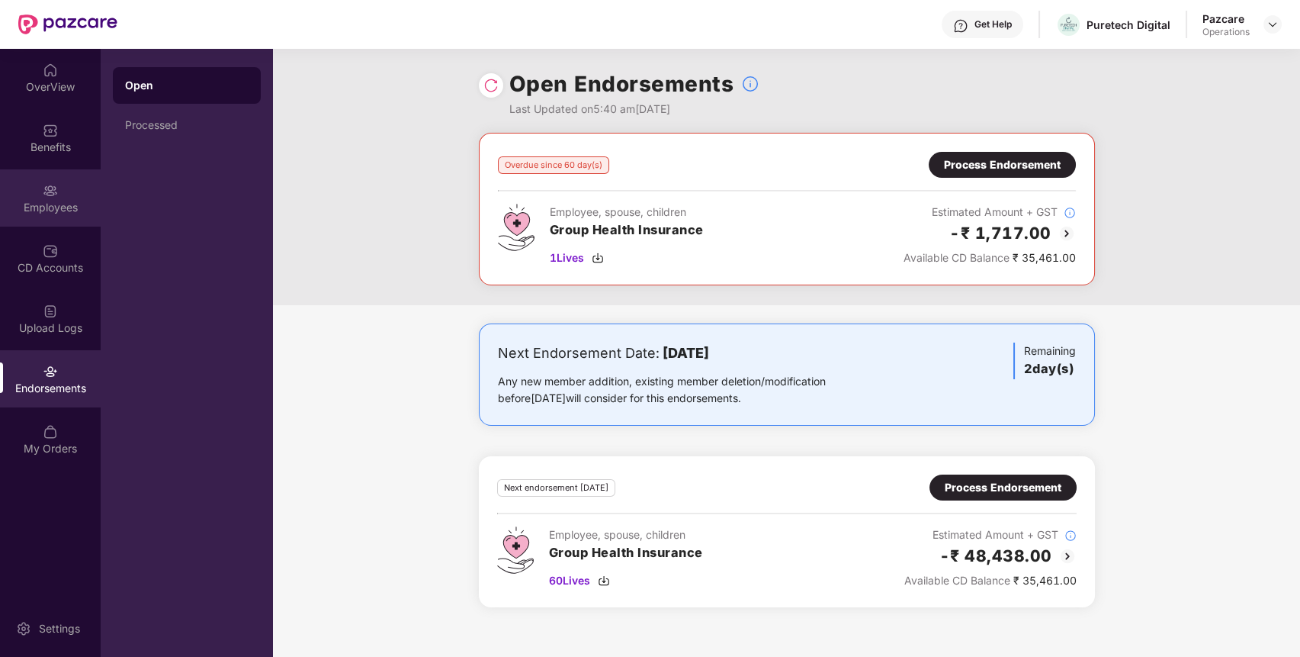
click at [65, 201] on div "Employees" at bounding box center [50, 207] width 101 height 15
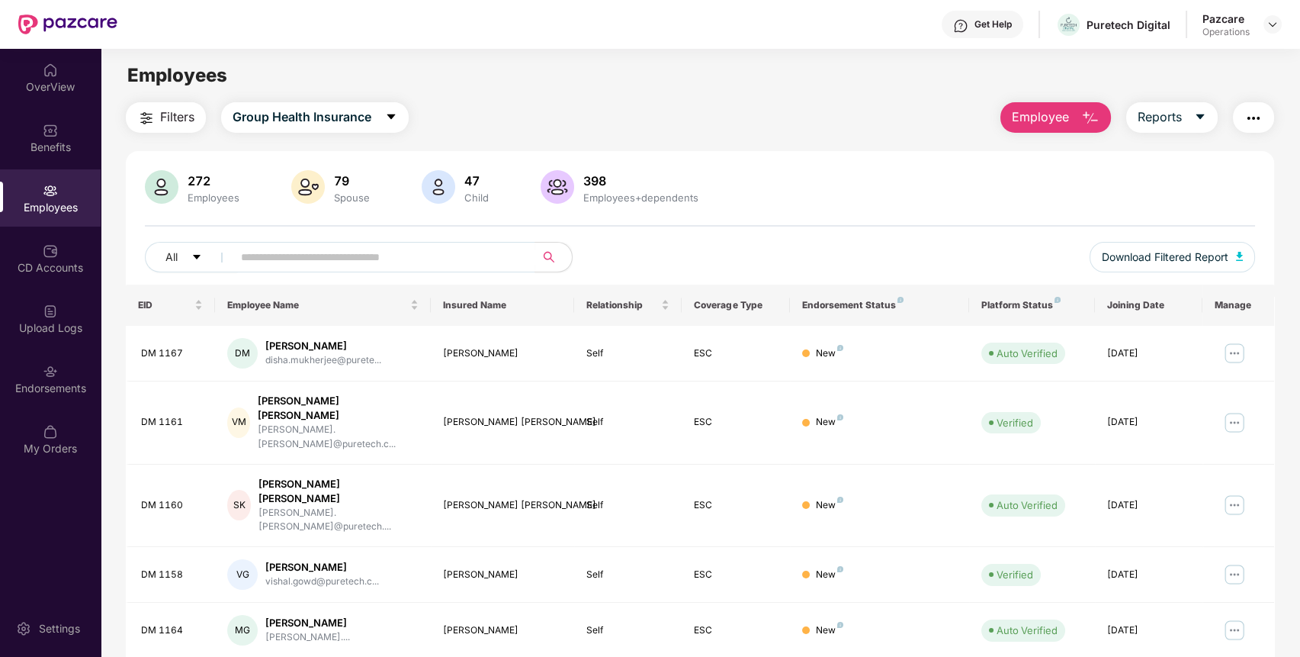
click at [175, 112] on span "Filters" at bounding box center [177, 117] width 34 height 19
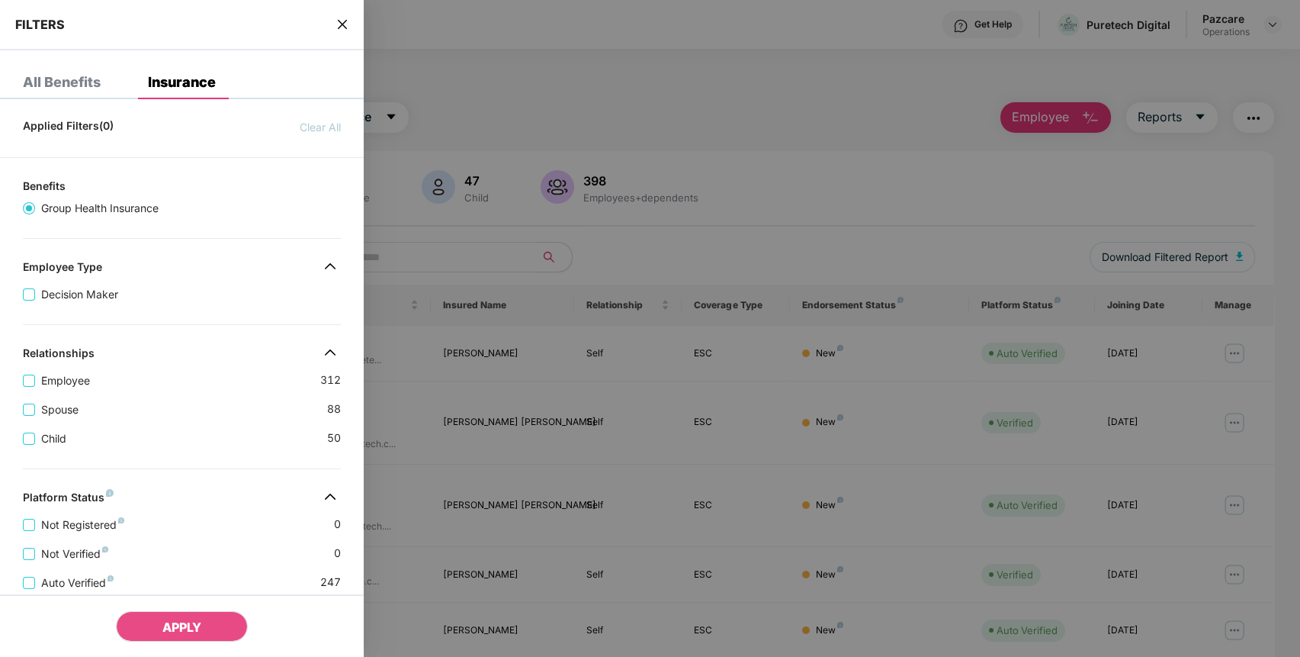
scroll to position [318, 0]
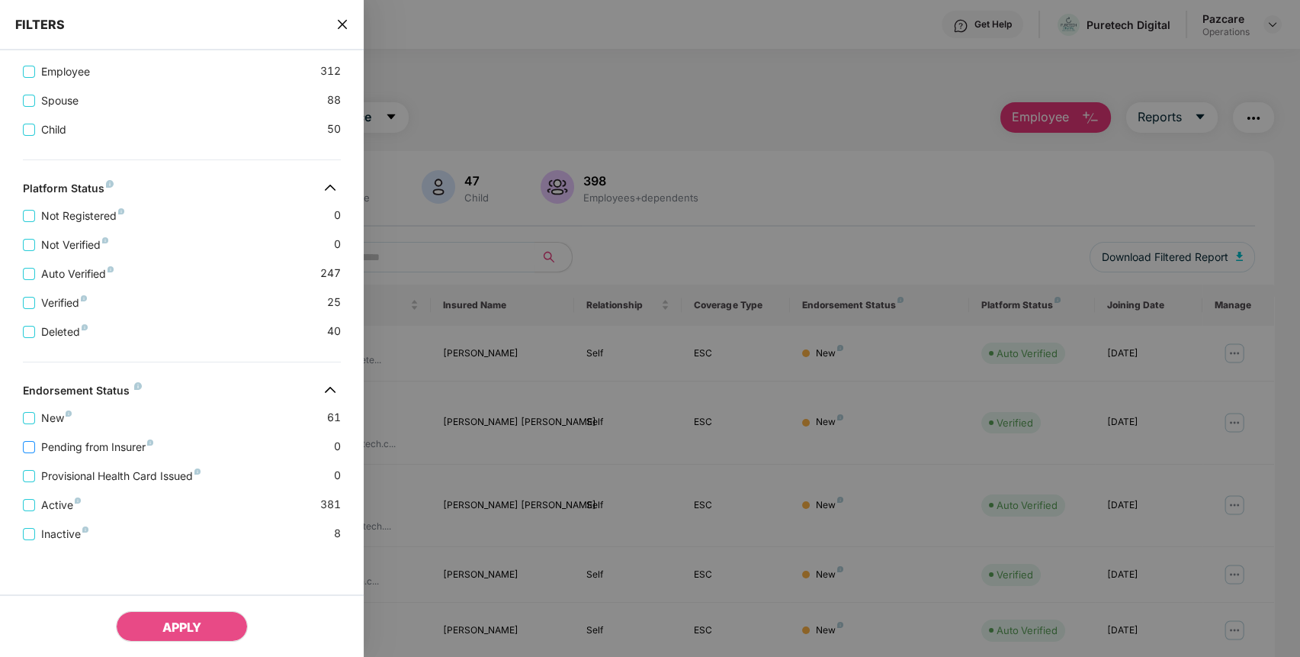
click at [88, 442] on span "Pending from Insurer" at bounding box center [97, 447] width 124 height 17
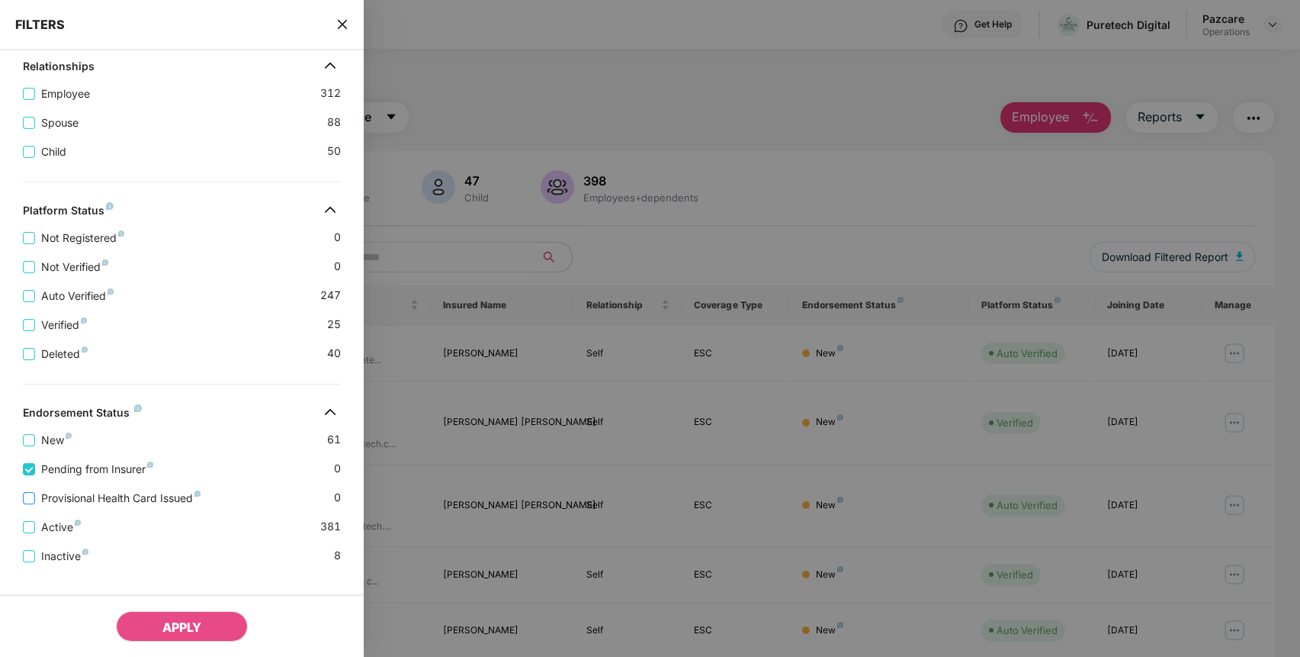
click at [94, 503] on span "Provisional Health Card Issued" at bounding box center [121, 498] width 172 height 17
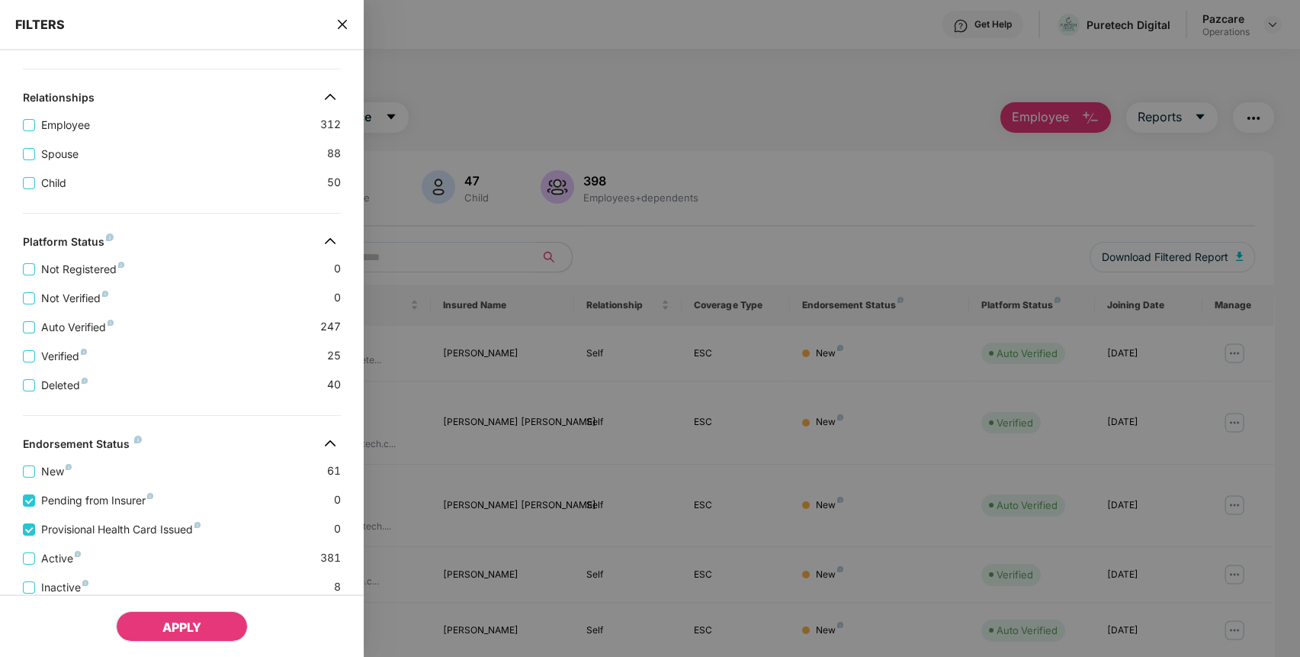
click at [159, 627] on button "APPLY" at bounding box center [182, 626] width 132 height 31
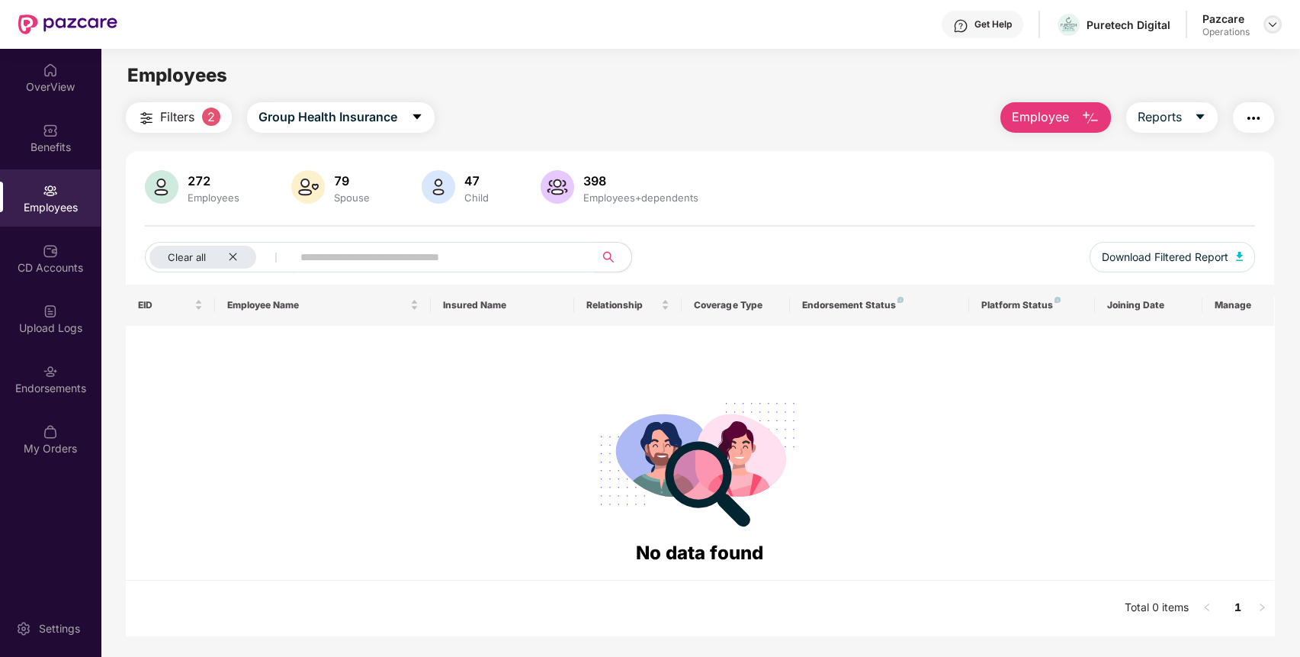
click at [1274, 22] on img at bounding box center [1273, 24] width 12 height 12
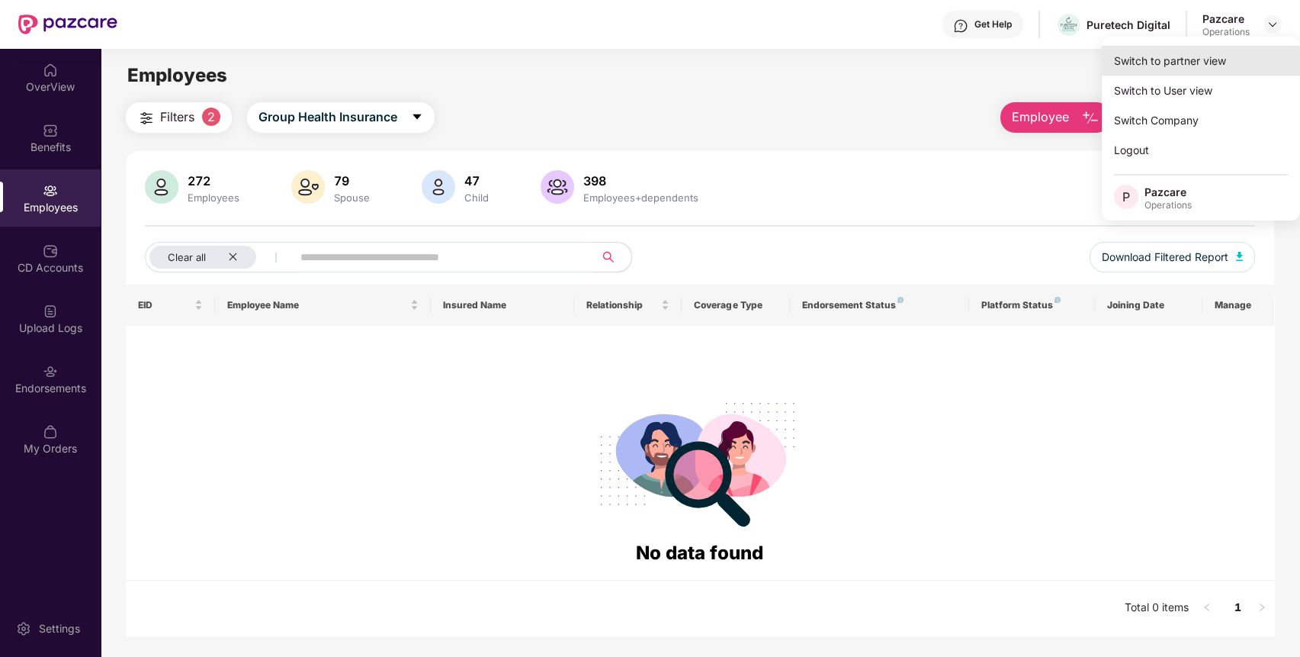
click at [1211, 53] on div "Switch to partner view" at bounding box center [1201, 61] width 198 height 30
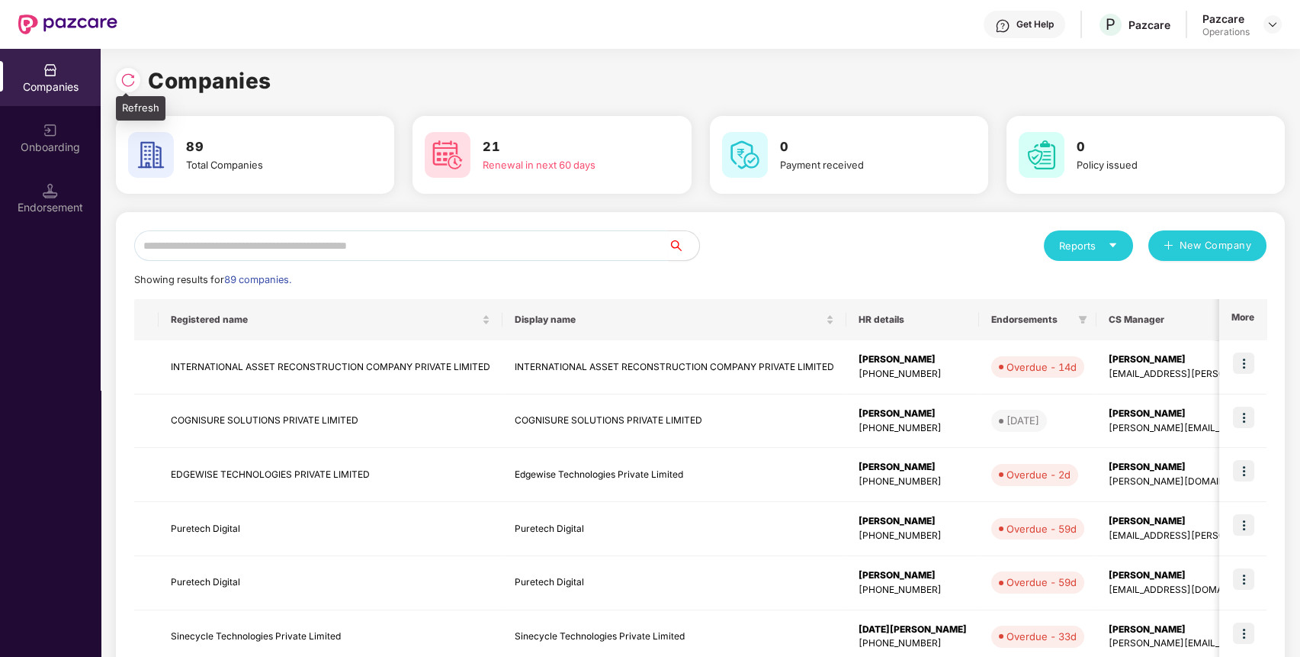
click at [123, 72] on img at bounding box center [128, 79] width 15 height 15
click at [423, 249] on input "text" at bounding box center [401, 245] width 535 height 31
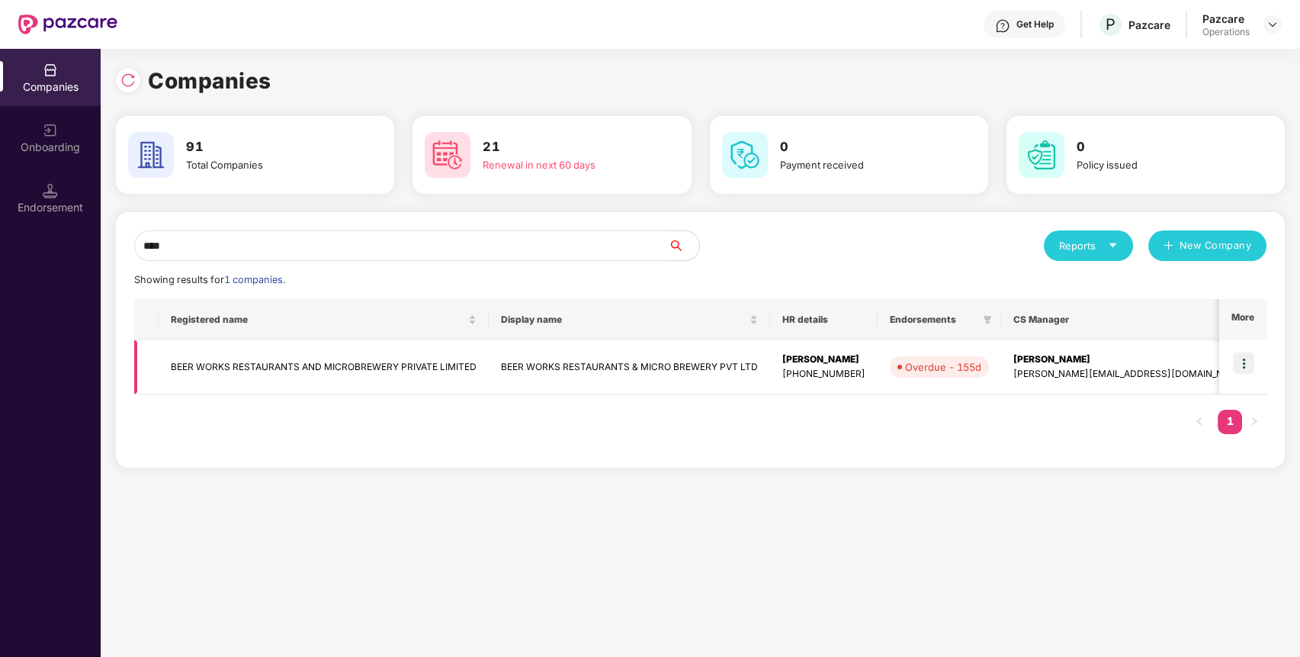
type input "****"
click at [1254, 361] on img at bounding box center [1243, 362] width 21 height 21
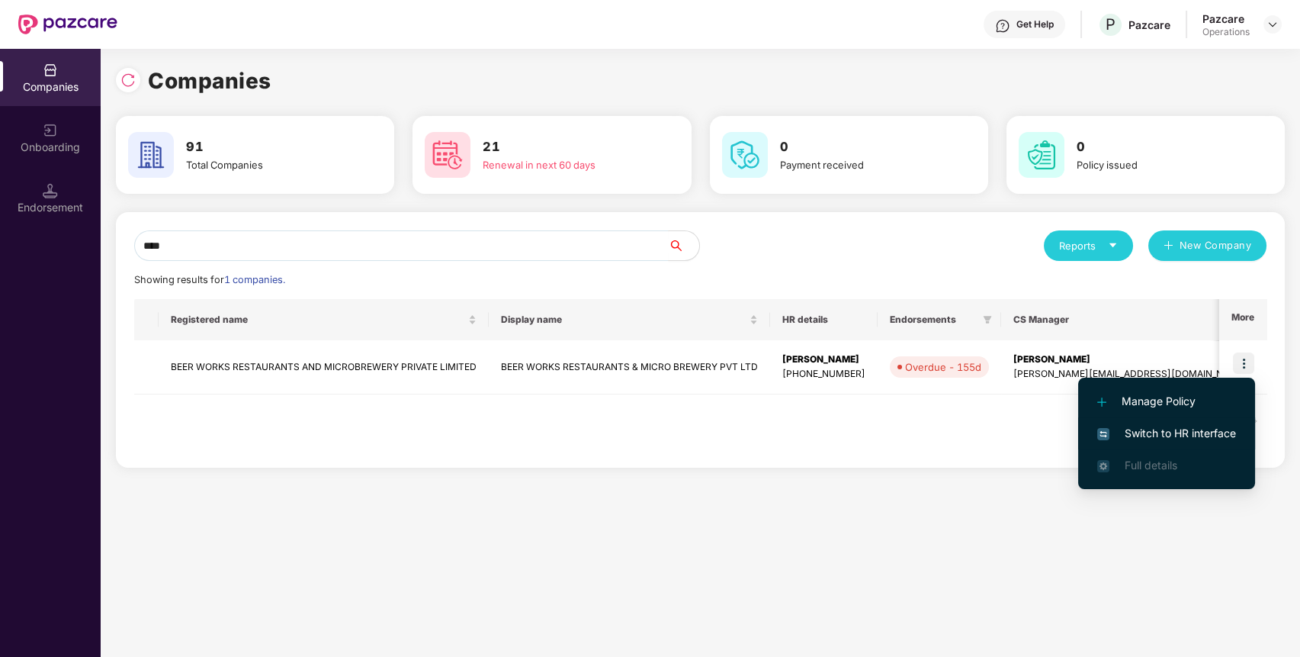
click at [1208, 427] on span "Switch to HR interface" at bounding box center [1166, 433] width 139 height 17
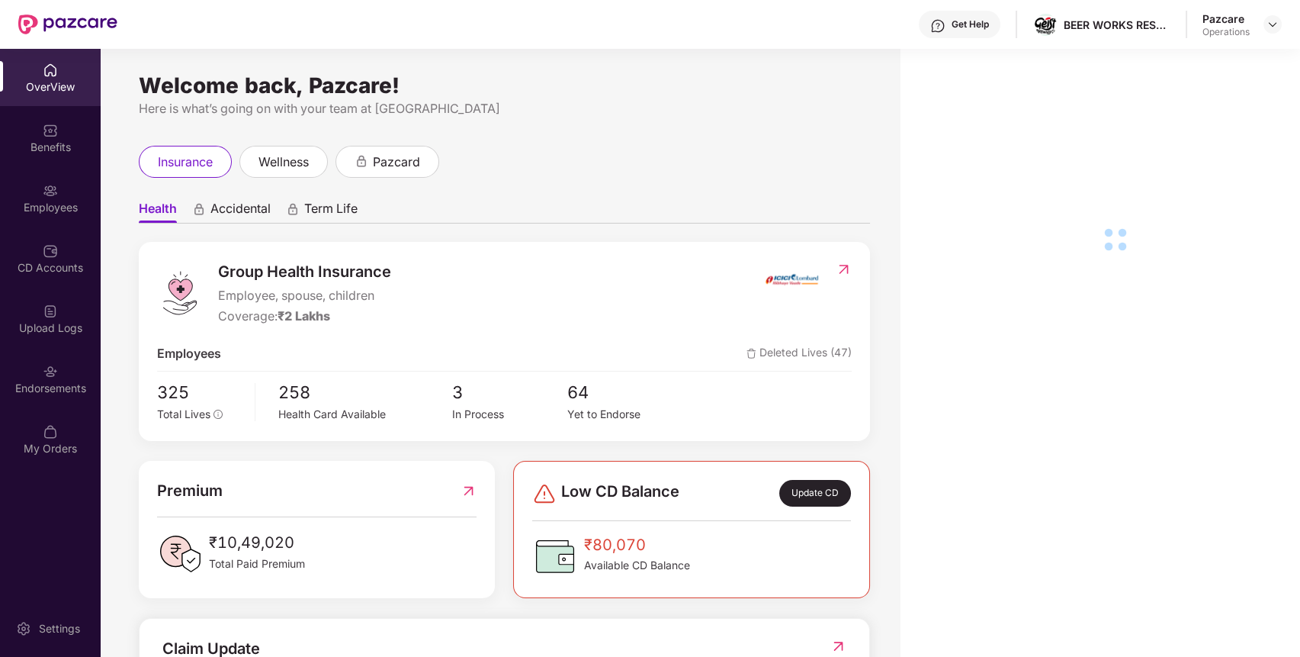
click at [46, 381] on div "Endorsements" at bounding box center [50, 388] width 101 height 15
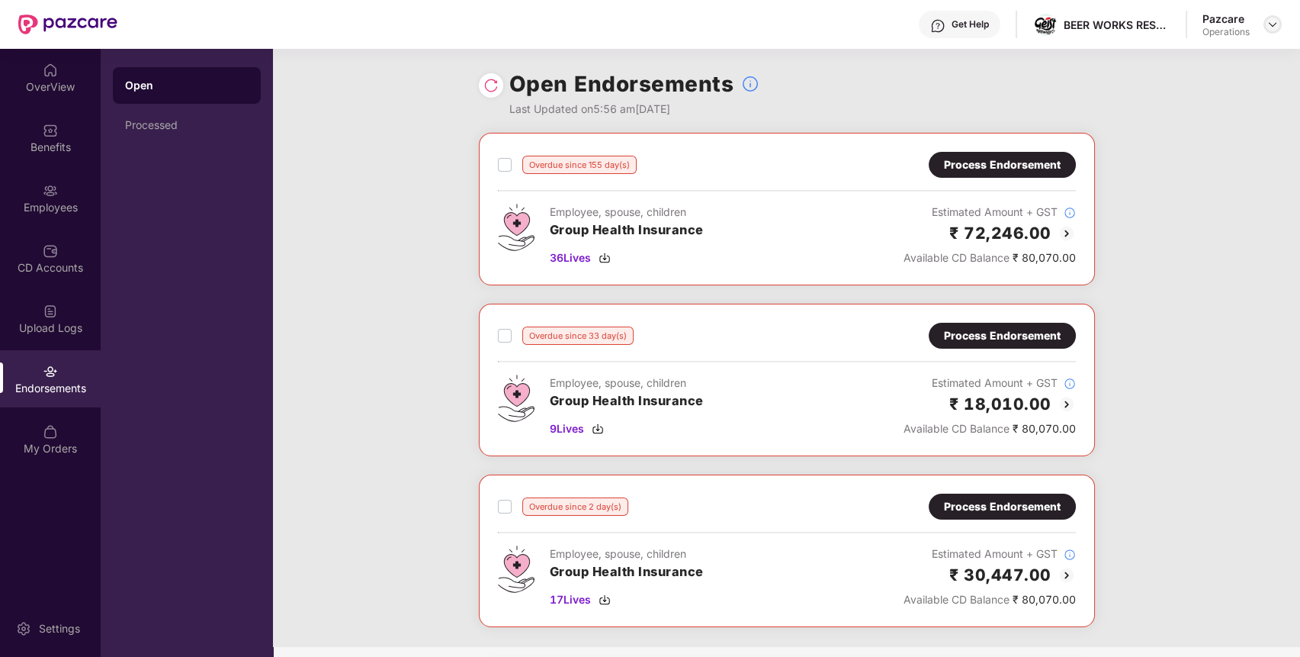
click at [1271, 26] on img at bounding box center [1273, 24] width 12 height 12
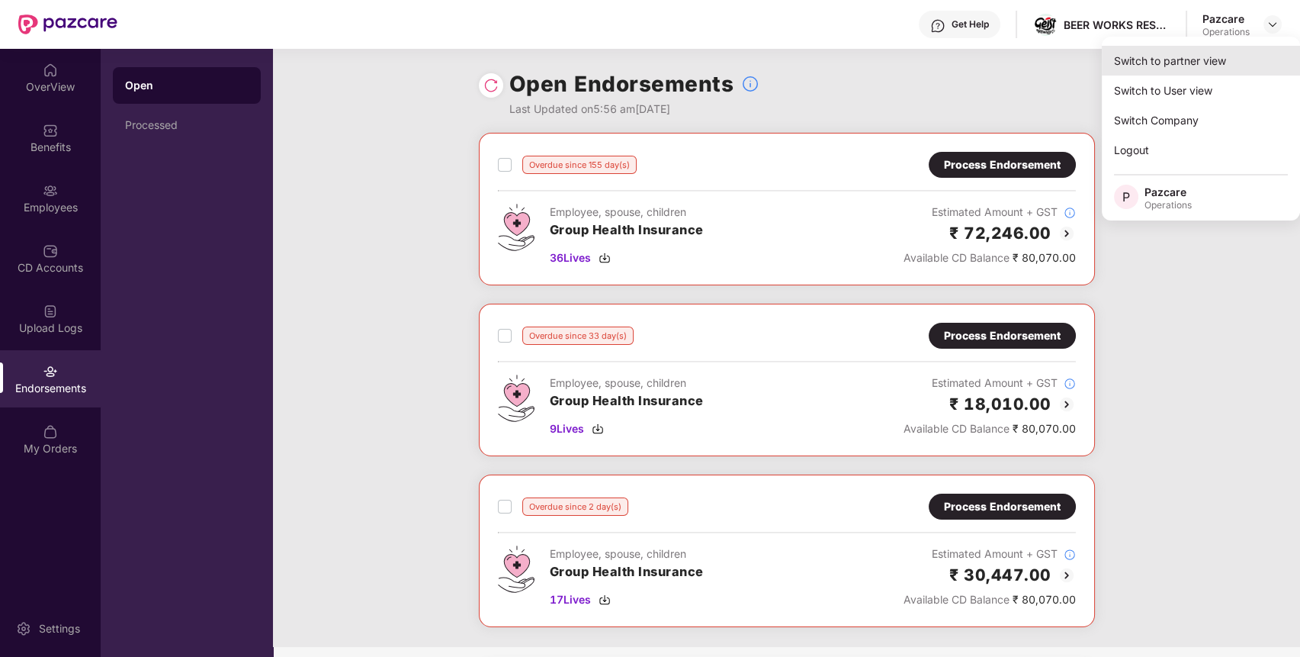
click at [1221, 63] on div "Switch to partner view" at bounding box center [1201, 61] width 198 height 30
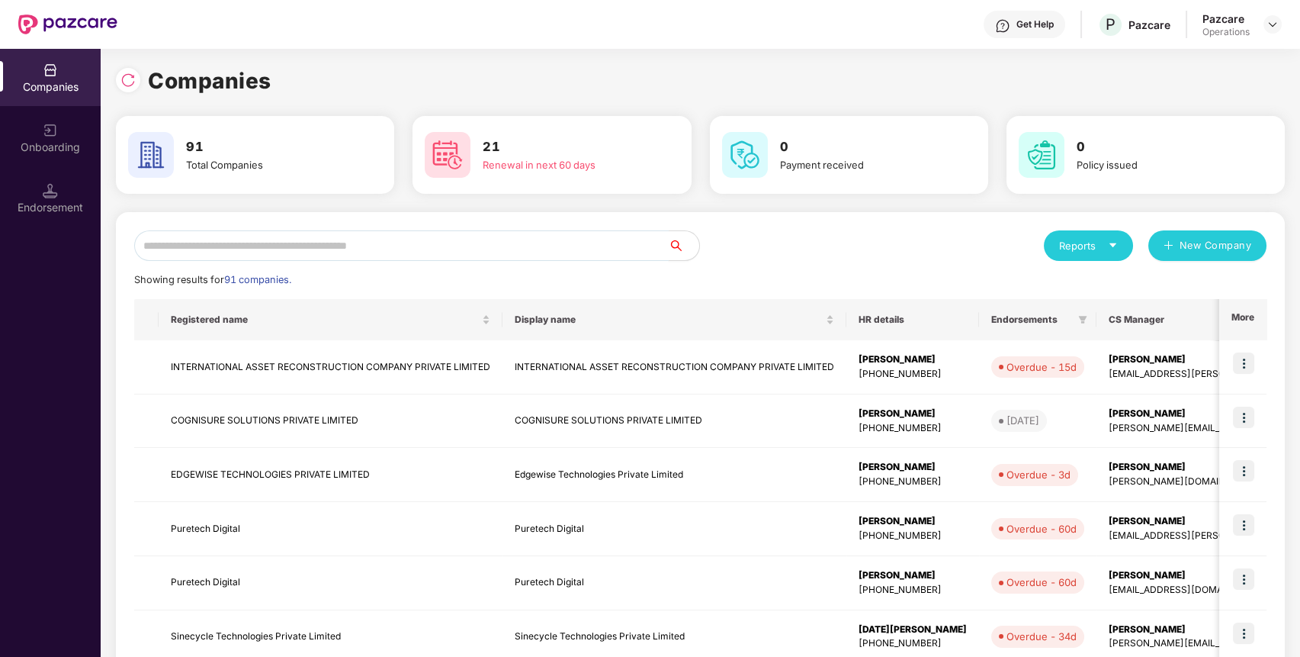
click at [596, 250] on input "text" at bounding box center [401, 245] width 535 height 31
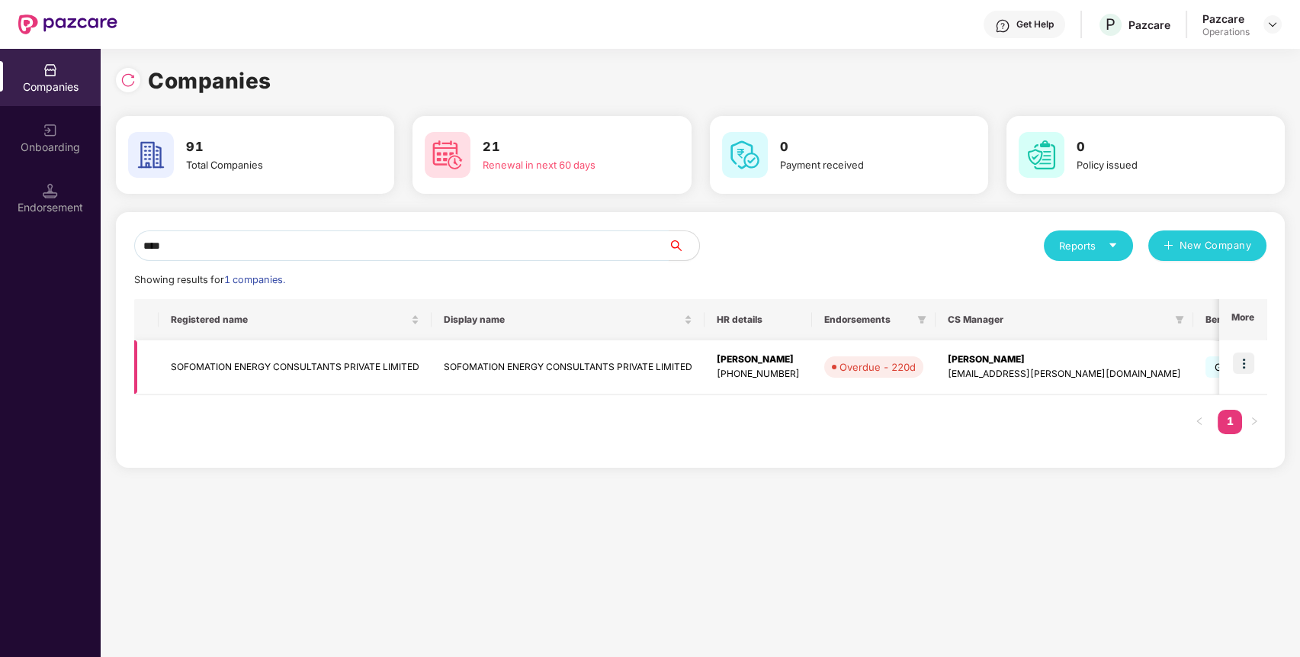
type input "****"
click at [1239, 356] on img at bounding box center [1243, 362] width 21 height 21
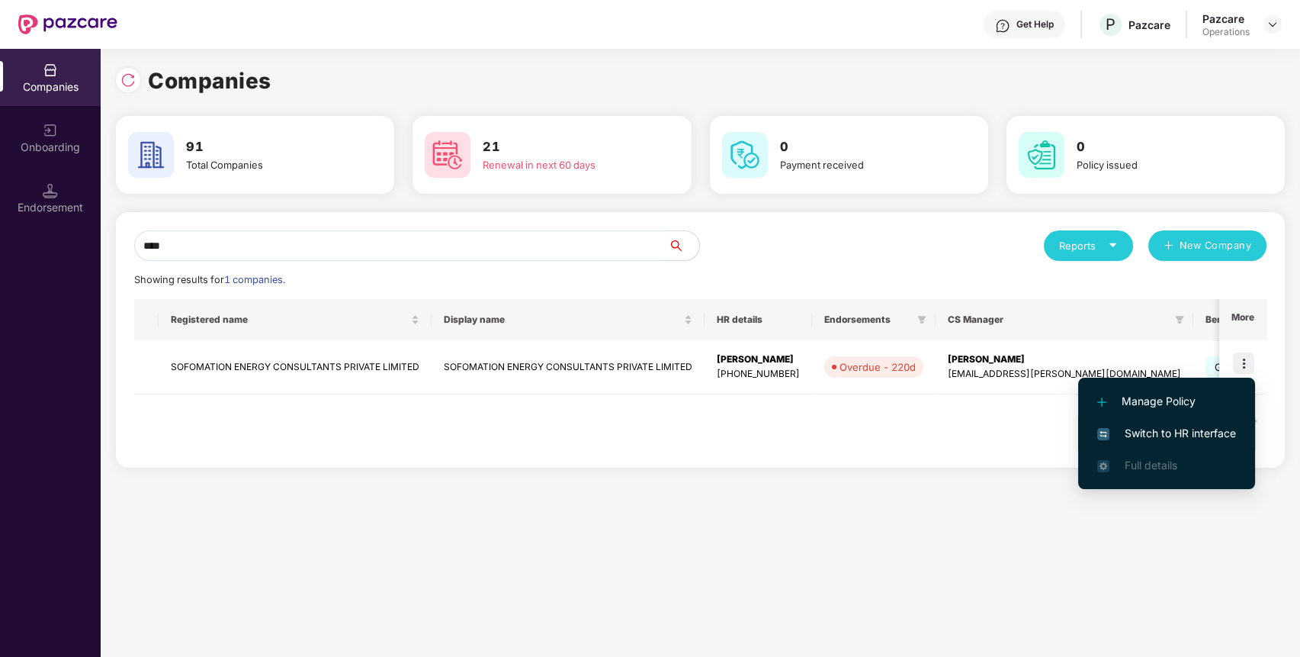
click at [1192, 435] on span "Switch to HR interface" at bounding box center [1166, 433] width 139 height 17
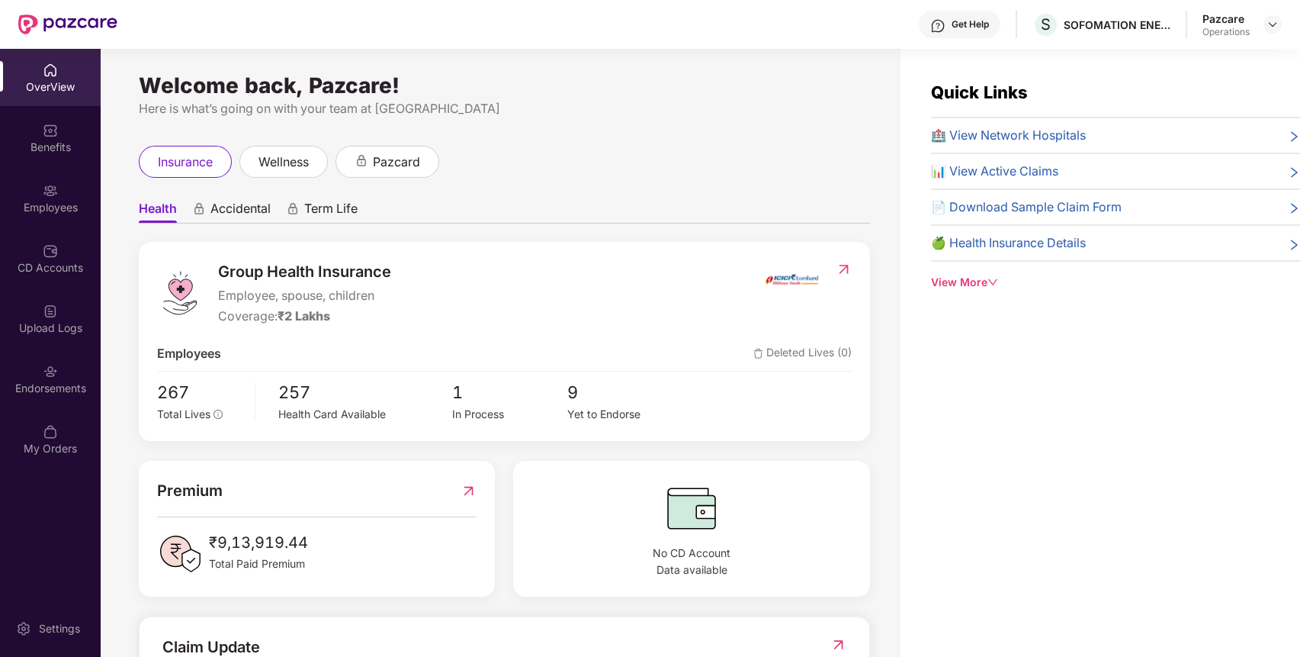
click at [73, 387] on div "Endorsements" at bounding box center [50, 388] width 101 height 15
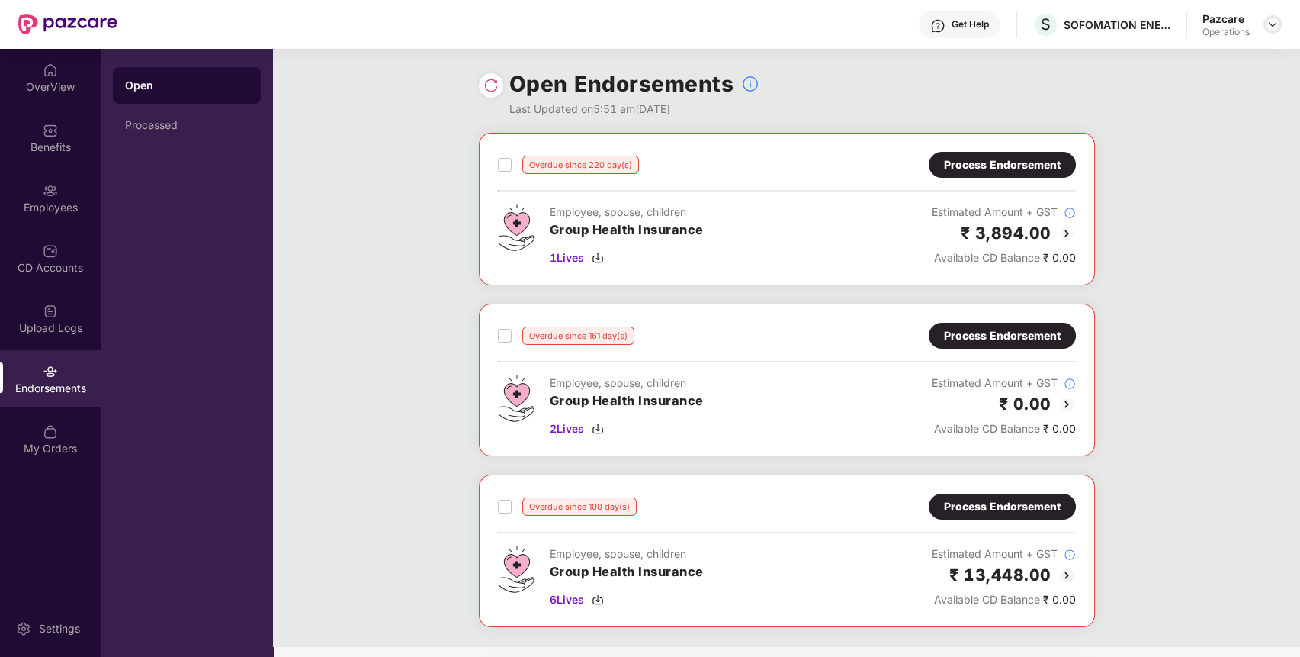
click at [1269, 20] on img at bounding box center [1273, 24] width 12 height 12
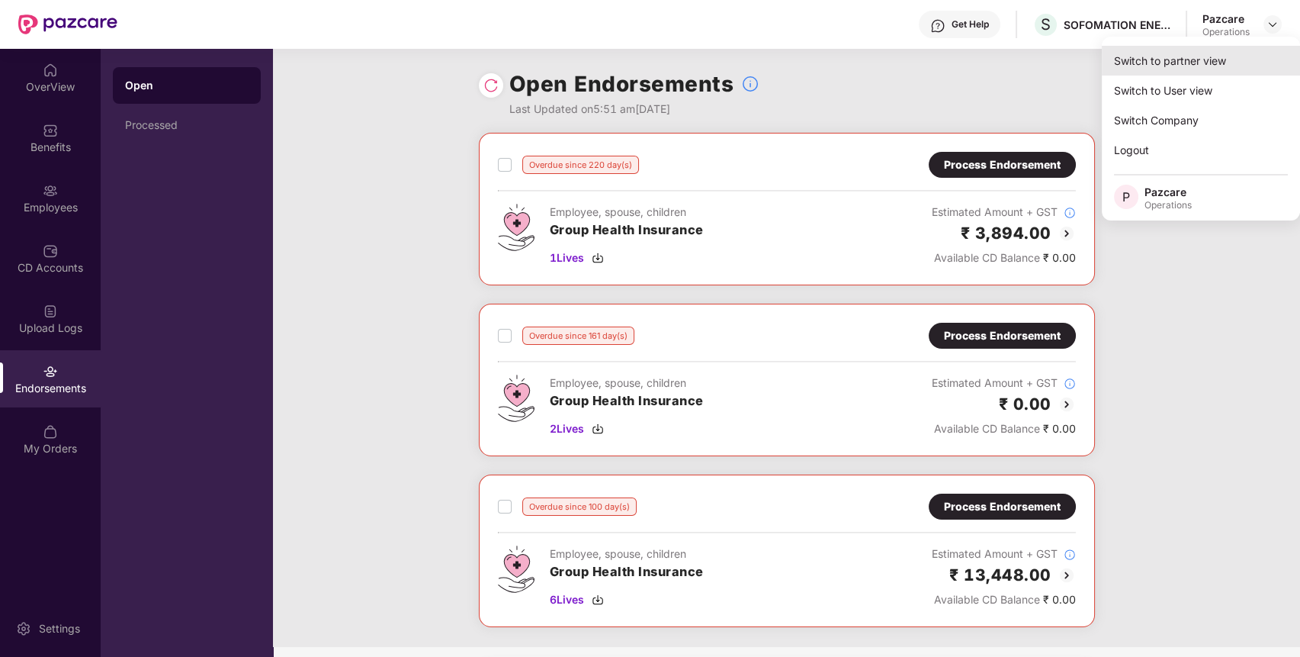
click at [1214, 64] on div "Switch to partner view" at bounding box center [1201, 61] width 198 height 30
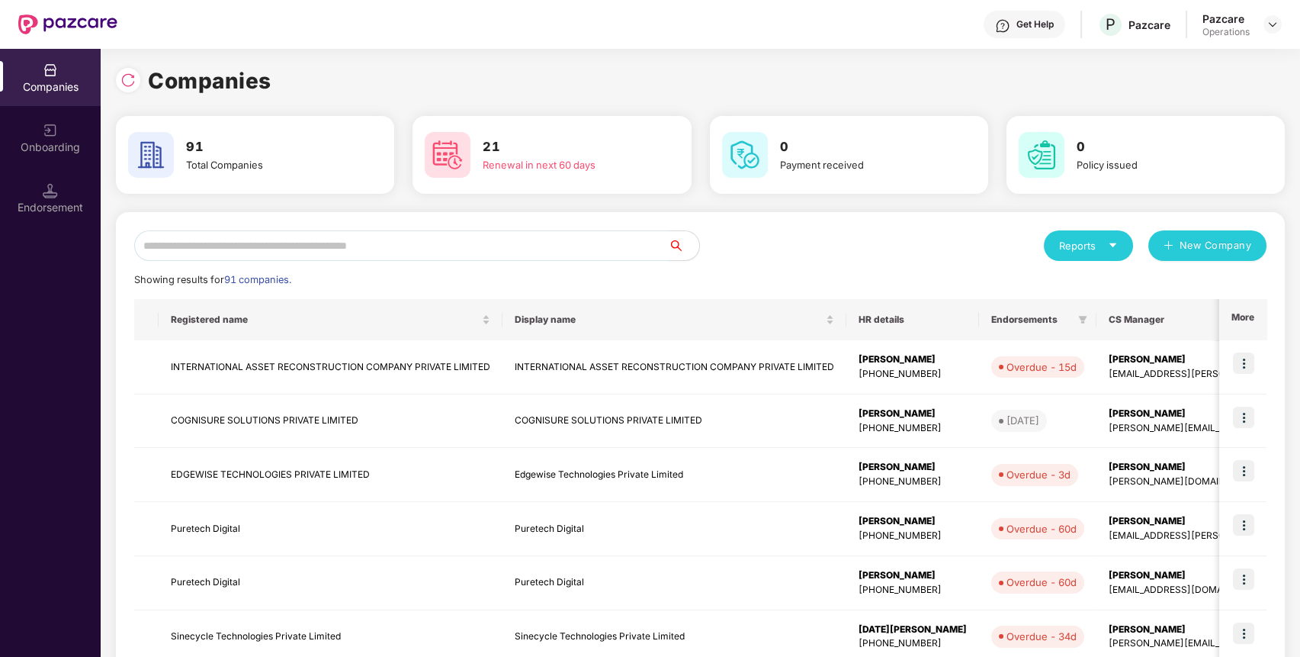
click at [599, 246] on input "text" at bounding box center [401, 245] width 535 height 31
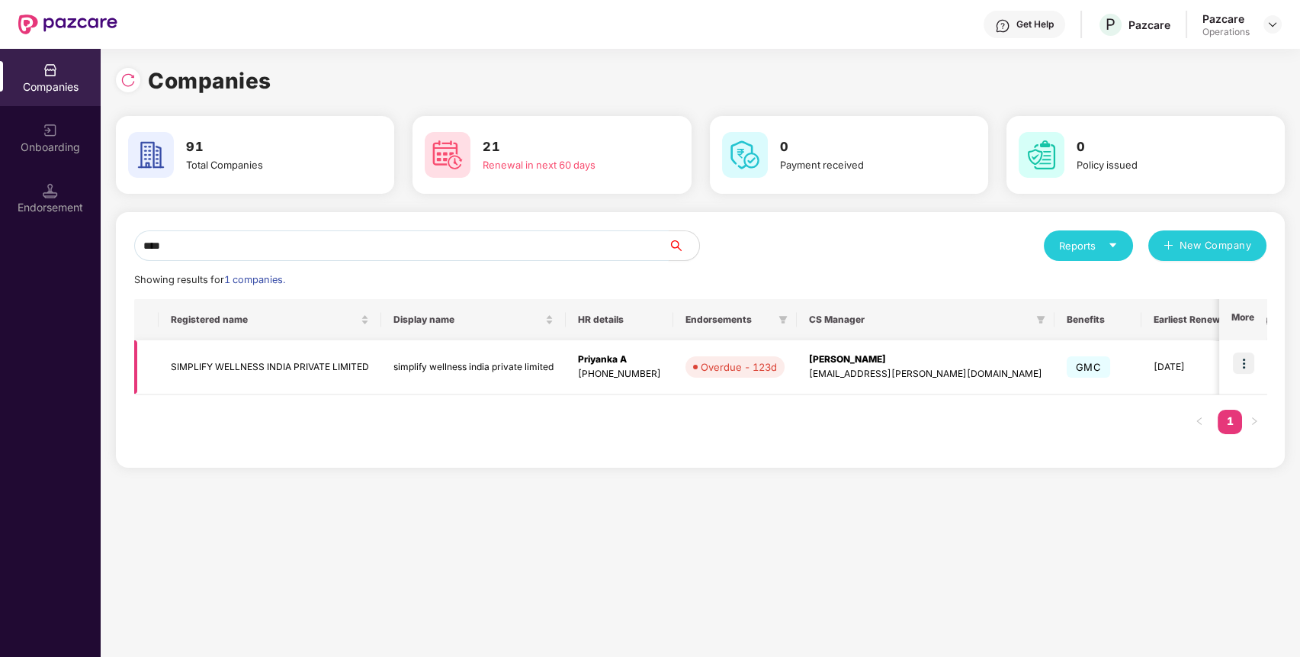
type input "****"
click at [1242, 356] on img at bounding box center [1243, 362] width 21 height 21
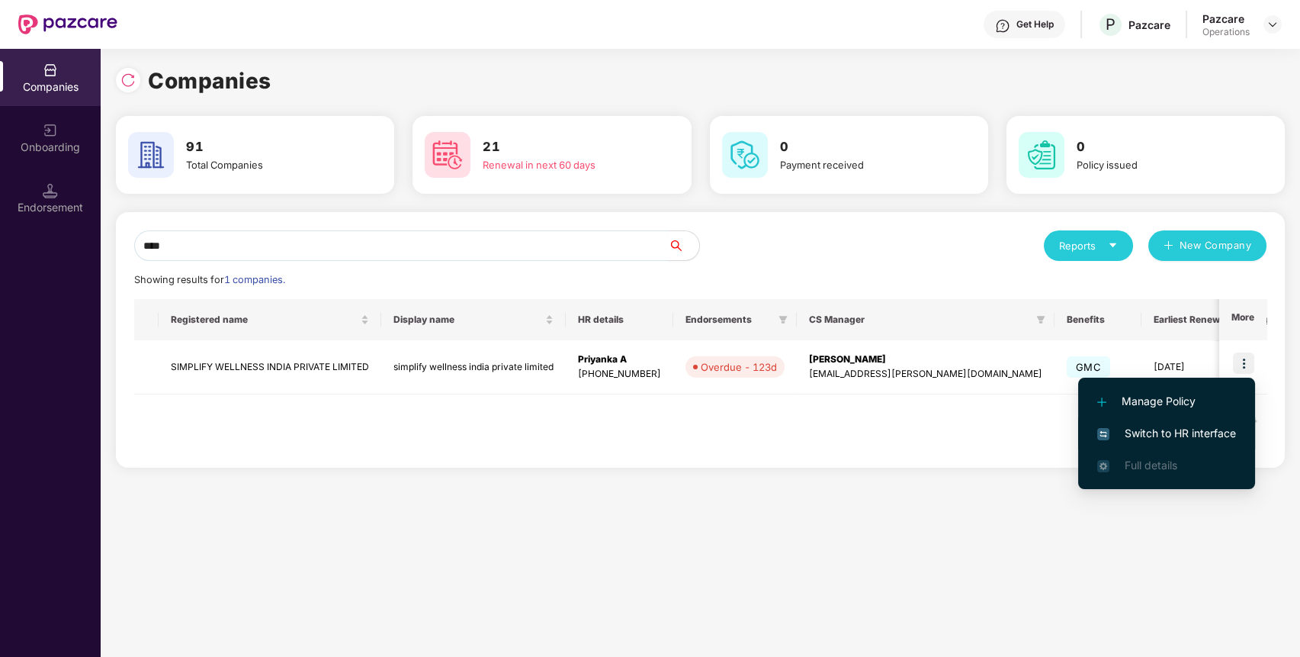
click at [1182, 439] on span "Switch to HR interface" at bounding box center [1166, 433] width 139 height 17
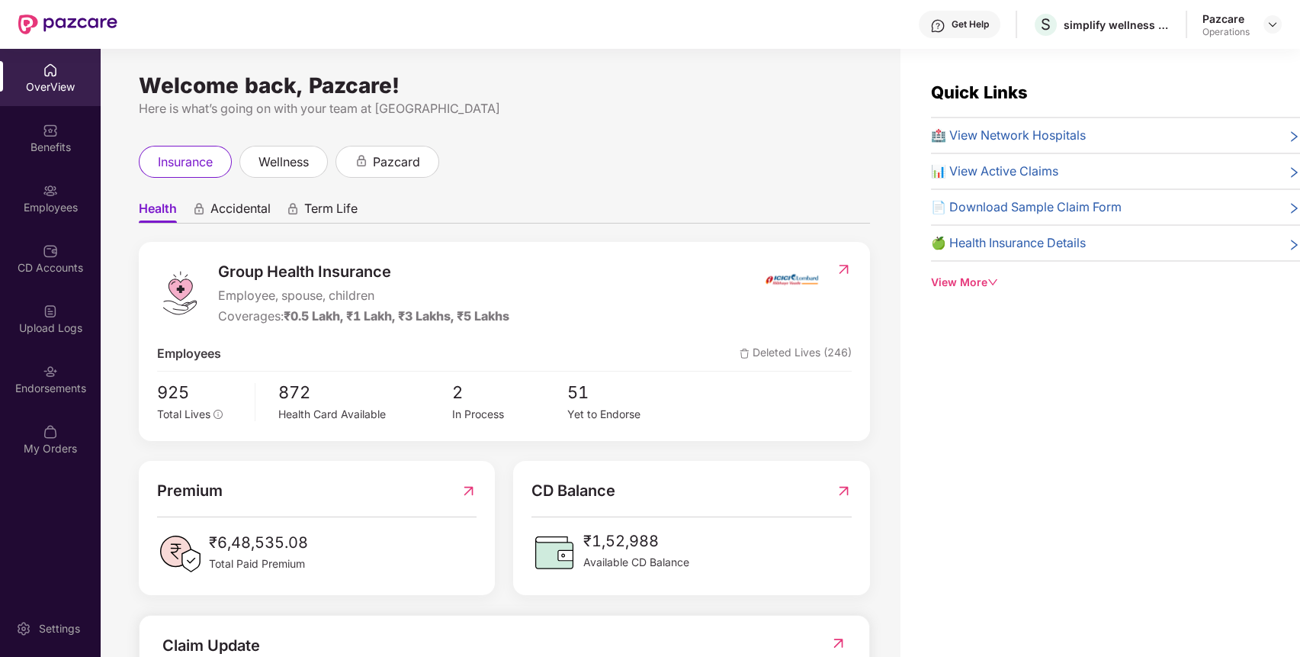
click at [40, 384] on div "Endorsements" at bounding box center [50, 388] width 101 height 15
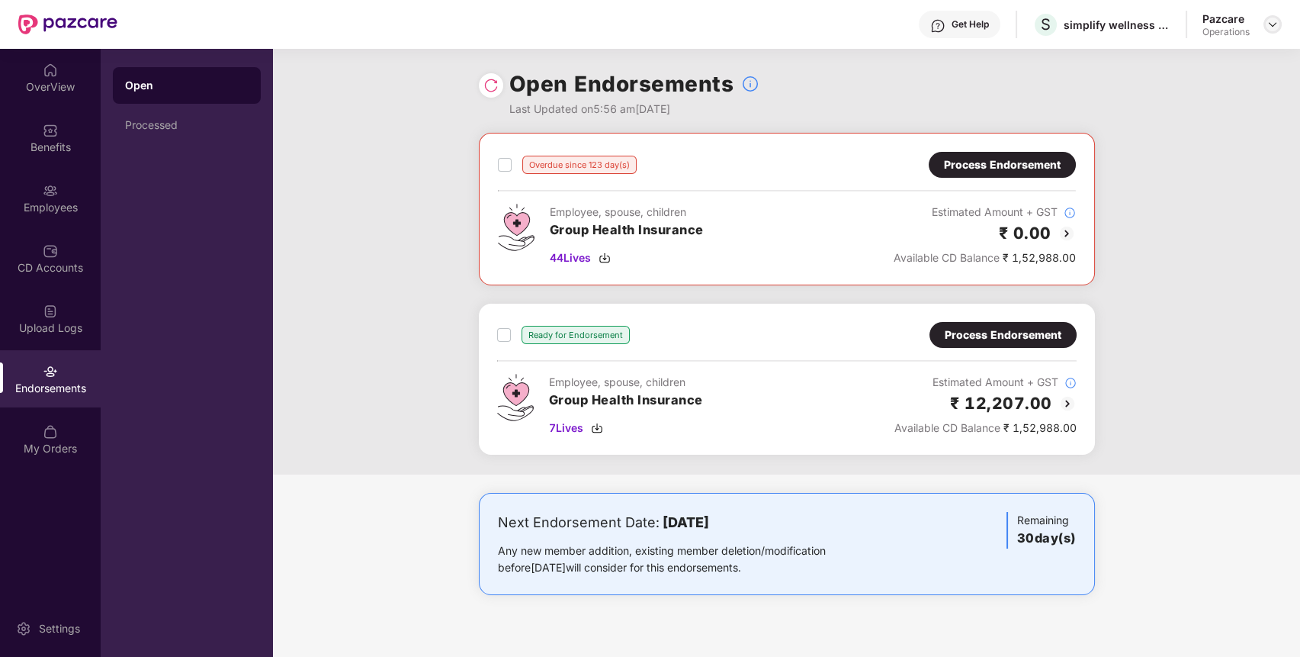
click at [1270, 20] on img at bounding box center [1273, 24] width 12 height 12
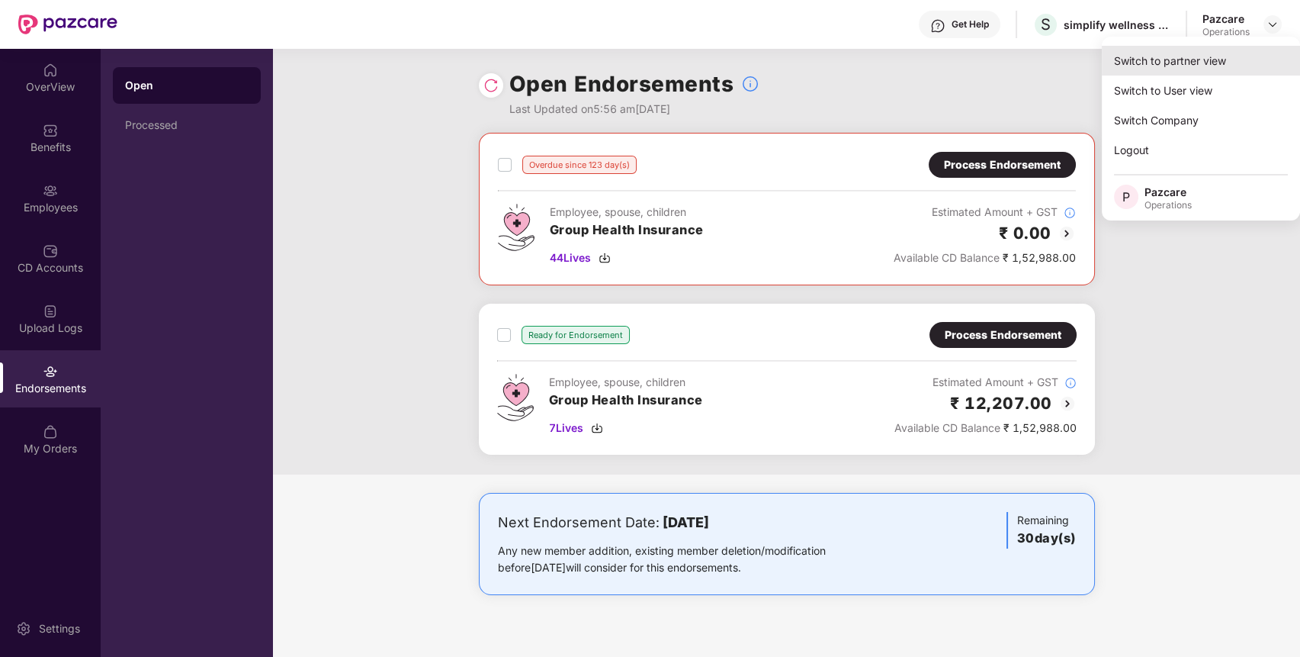
click at [1226, 51] on div "Switch to partner view" at bounding box center [1201, 61] width 198 height 30
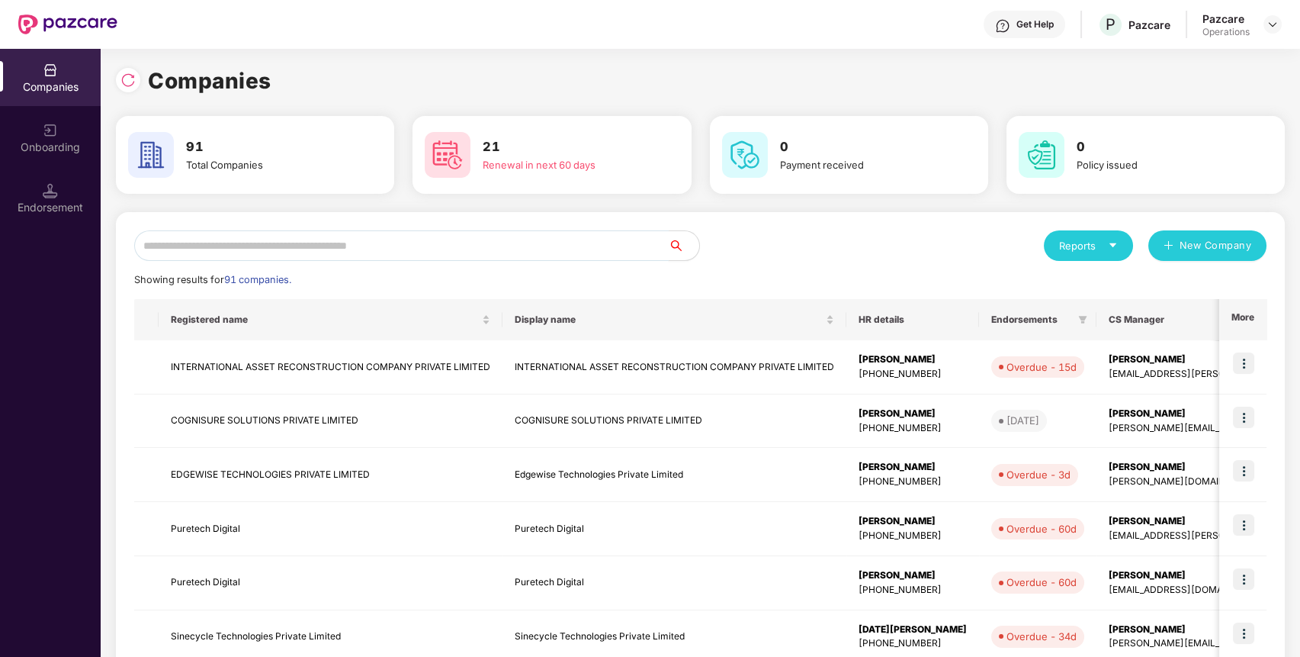
click at [405, 255] on input "text" at bounding box center [401, 245] width 535 height 31
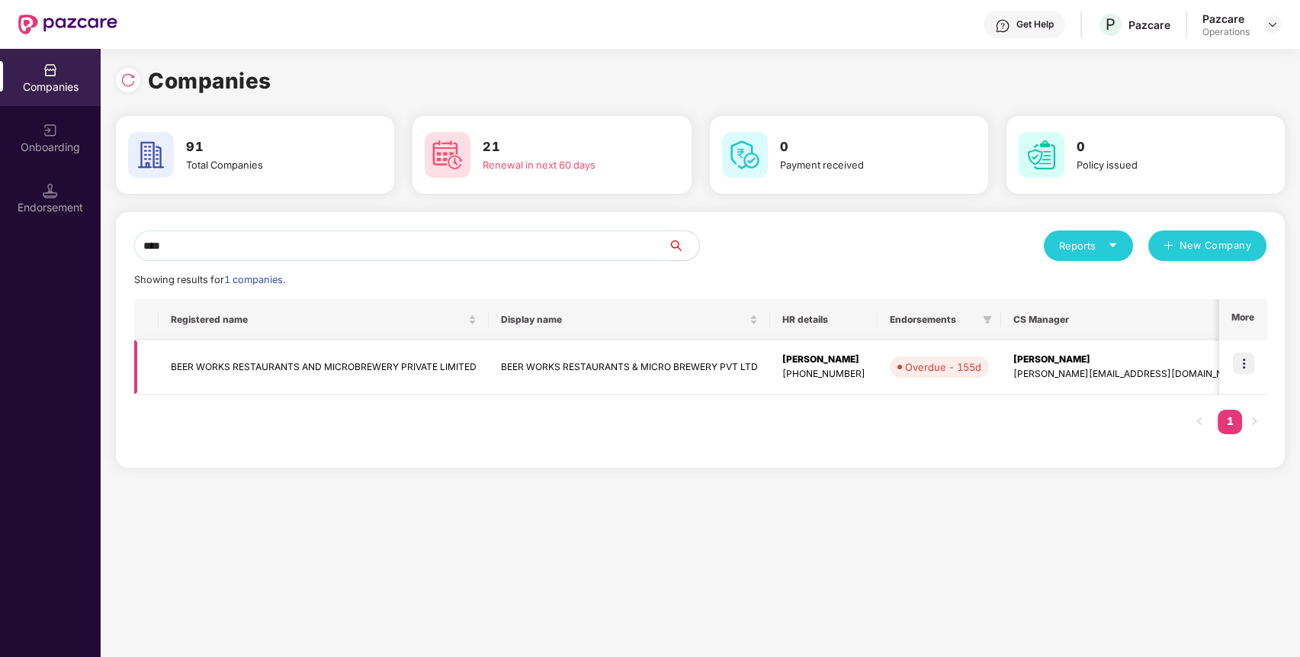
type input "****"
click at [1253, 368] on img at bounding box center [1243, 362] width 21 height 21
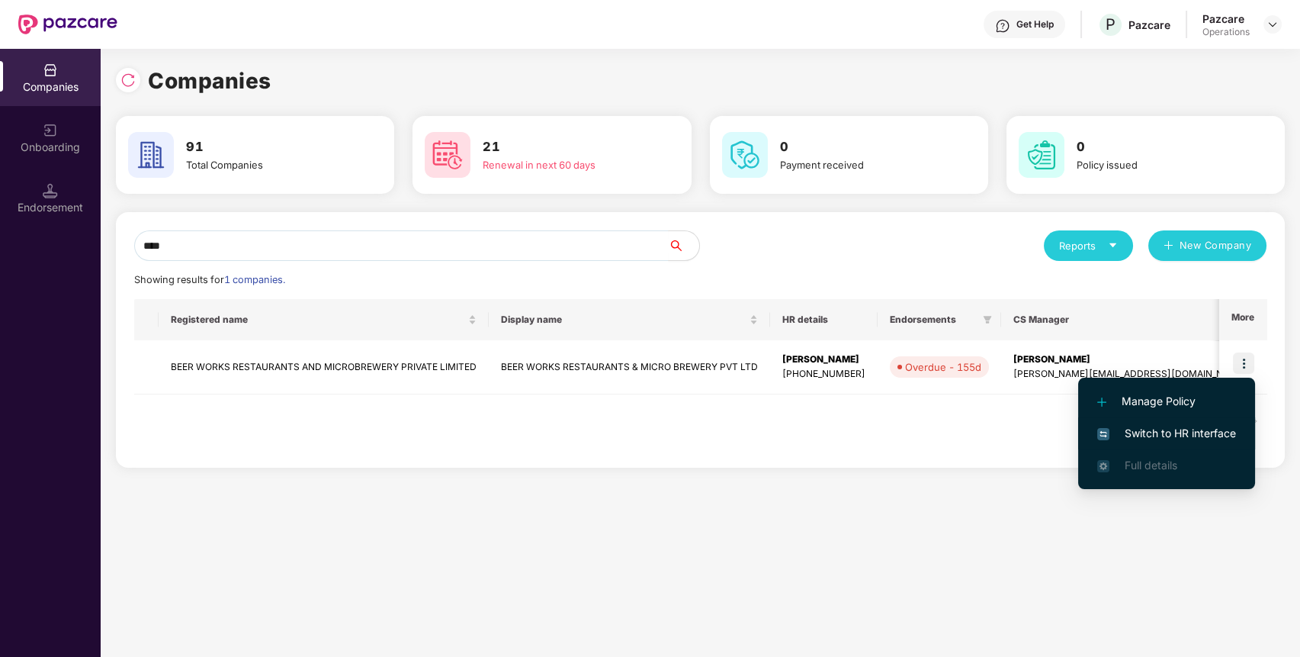
click at [1191, 427] on span "Switch to HR interface" at bounding box center [1166, 433] width 139 height 17
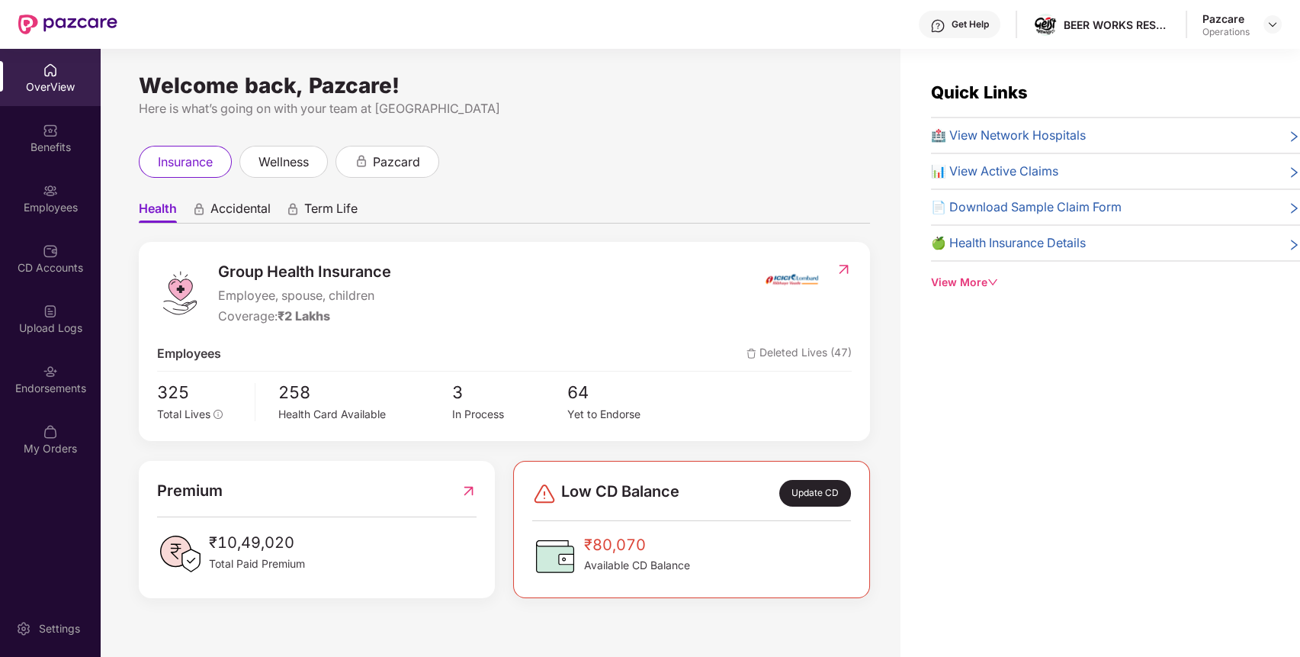
click at [49, 377] on img at bounding box center [50, 371] width 15 height 15
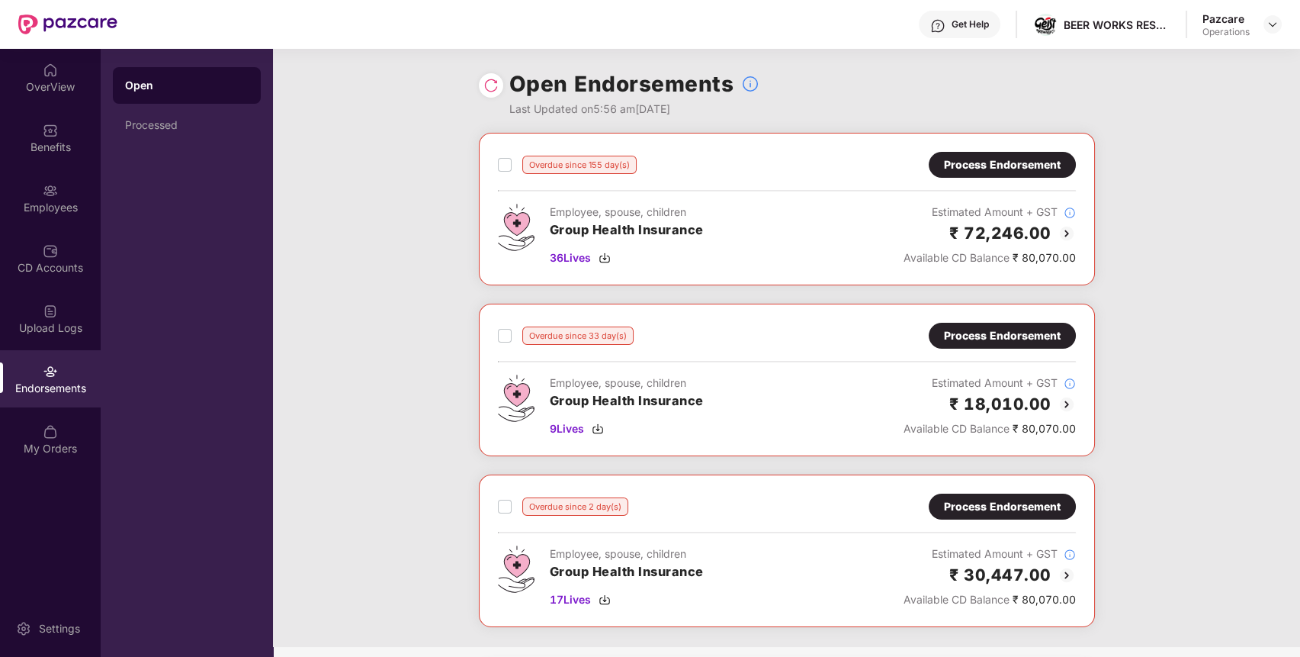
click at [987, 169] on div "Process Endorsement" at bounding box center [1002, 164] width 117 height 17
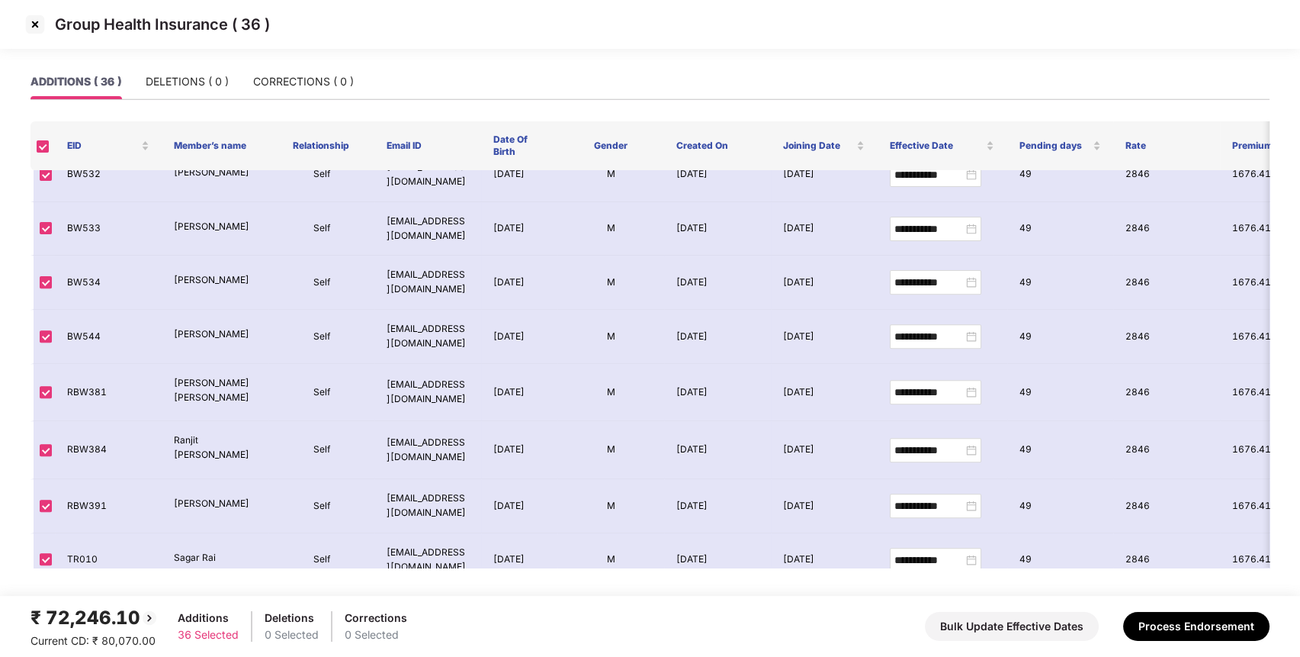
scroll to position [1570, 0]
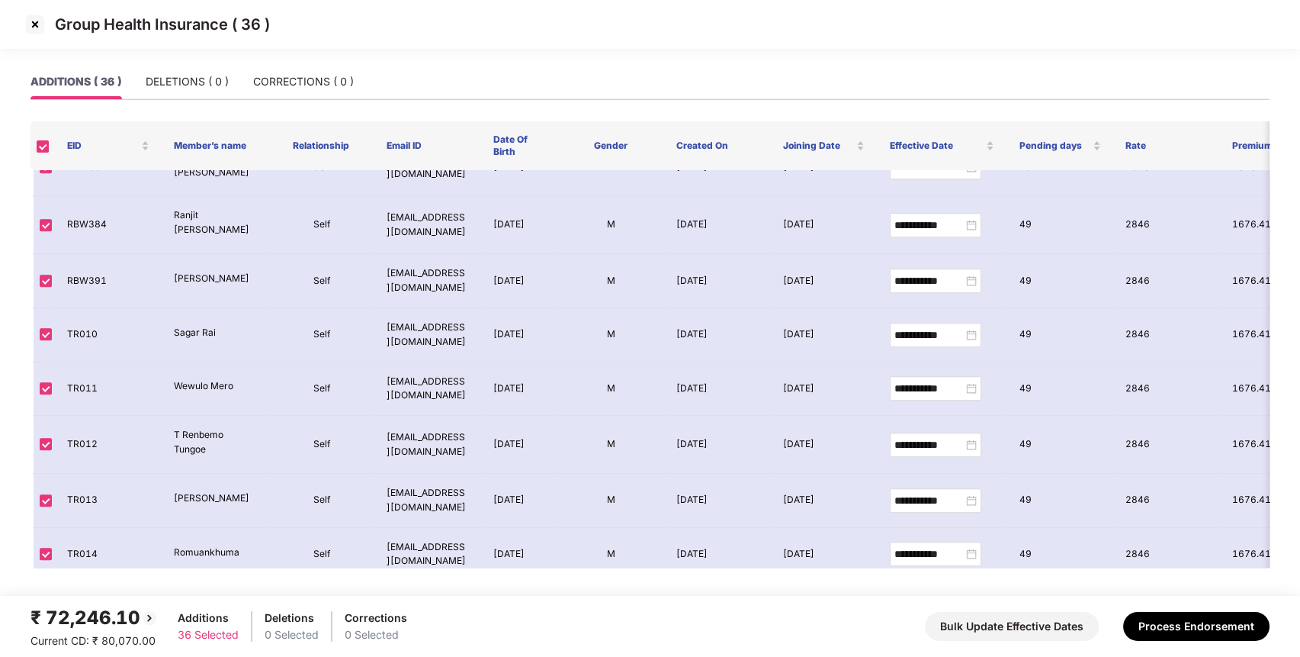
click at [43, 23] on img at bounding box center [35, 24] width 24 height 24
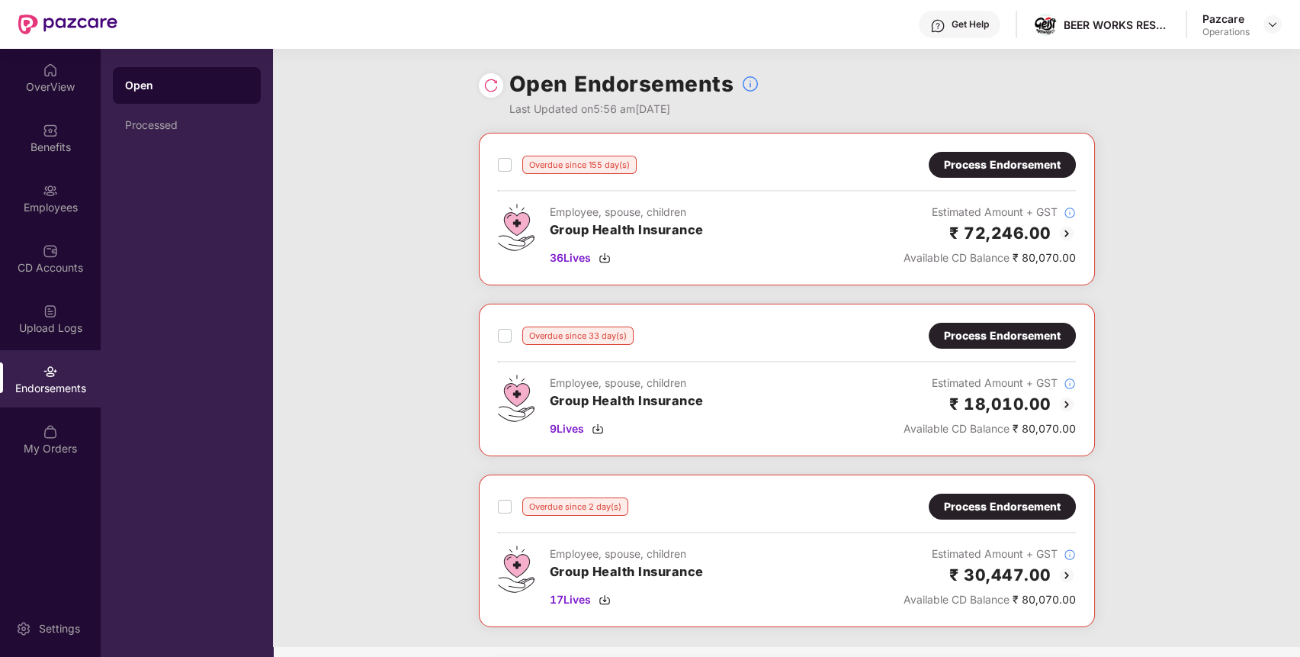
click at [1023, 342] on div "Process Endorsement" at bounding box center [1002, 335] width 117 height 17
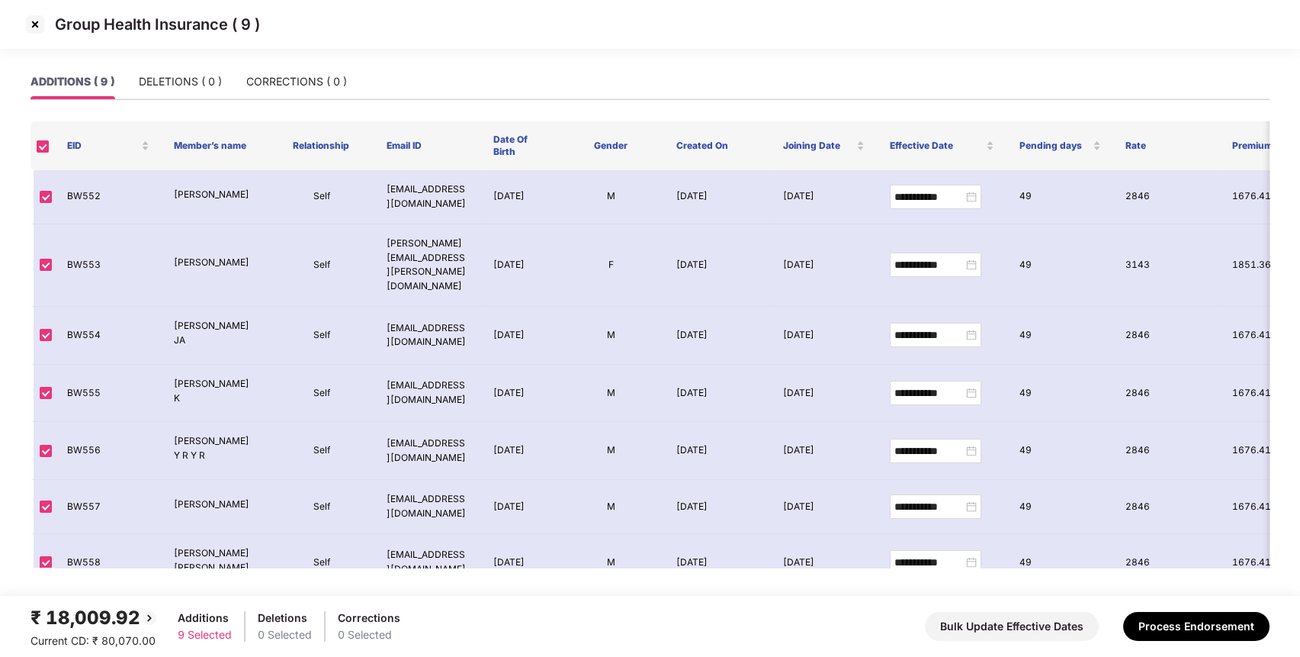
click at [34, 17] on img at bounding box center [35, 24] width 24 height 24
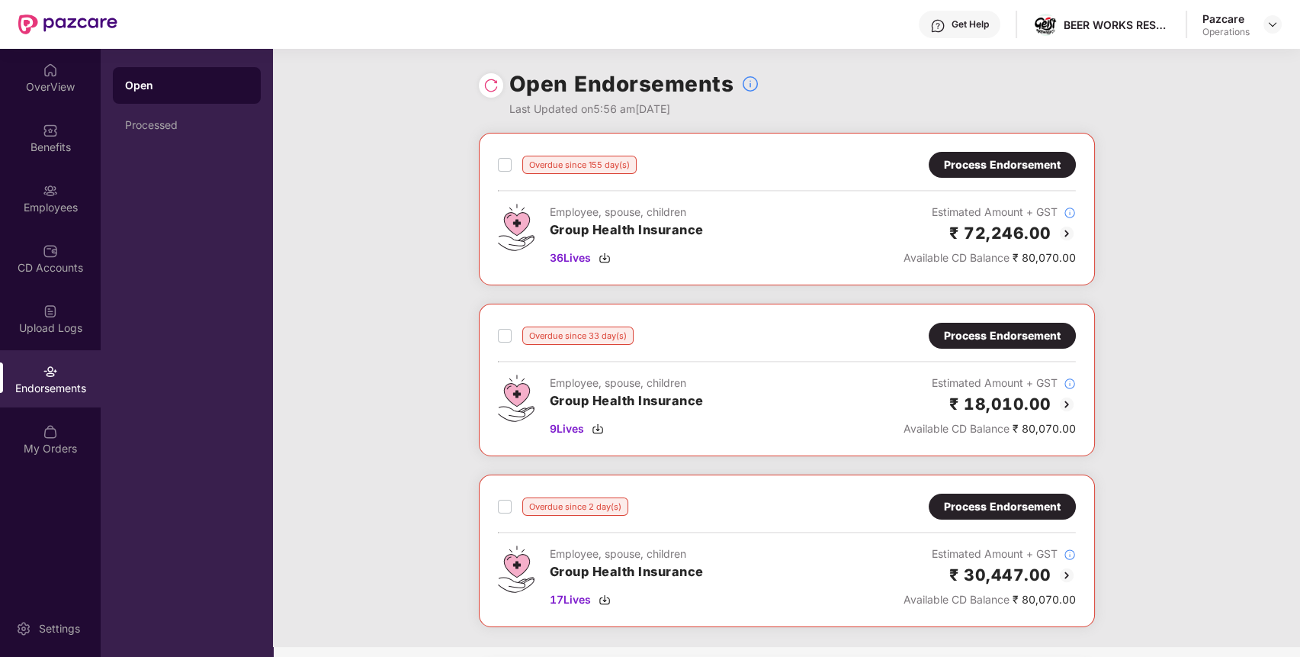
scroll to position [140, 0]
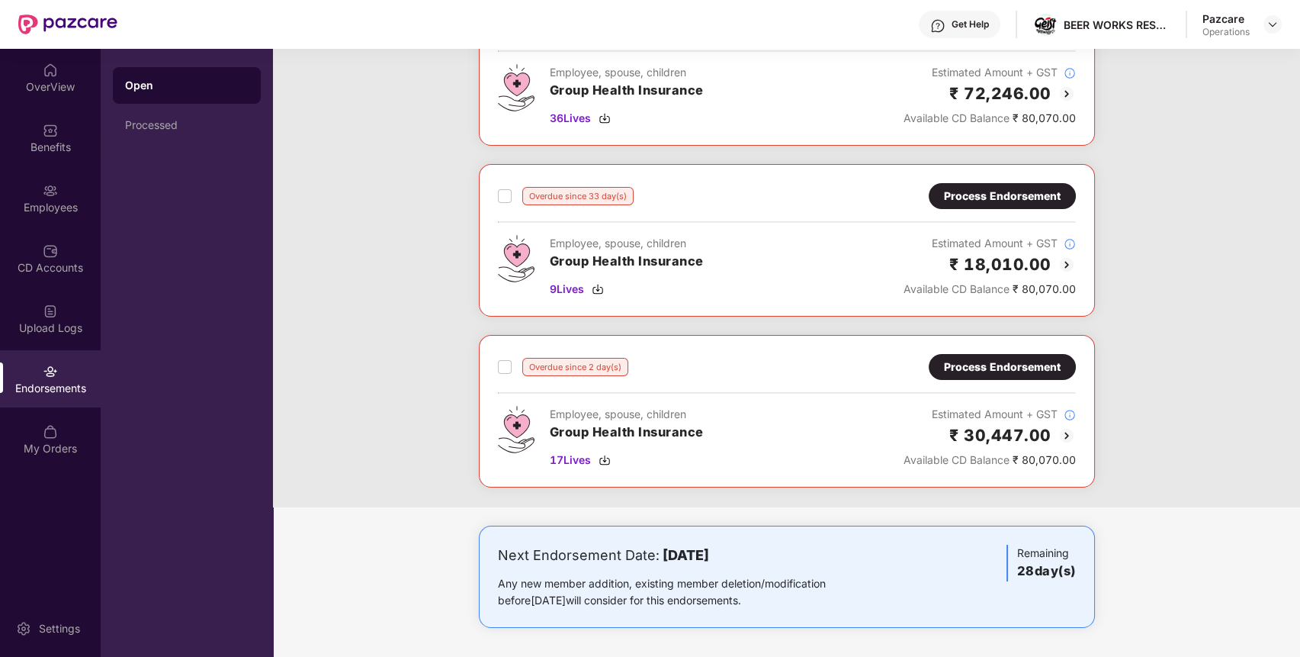
click at [1006, 359] on div "Process Endorsement" at bounding box center [1002, 366] width 117 height 17
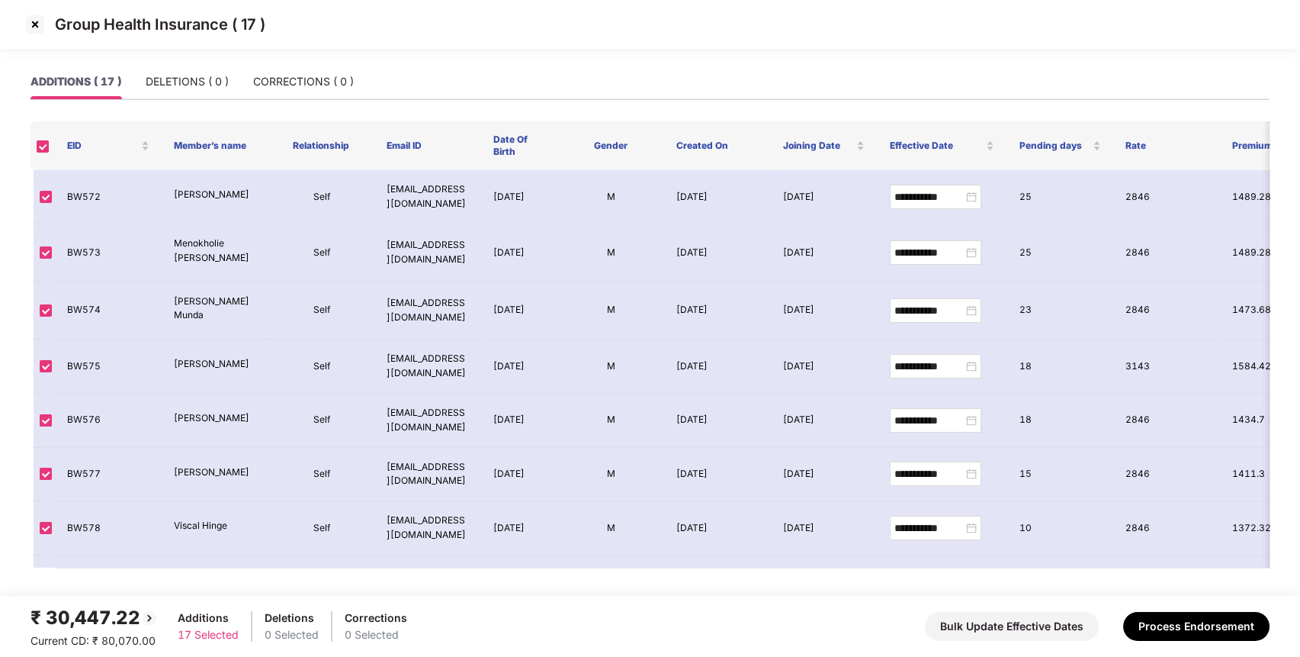
scroll to position [543, 0]
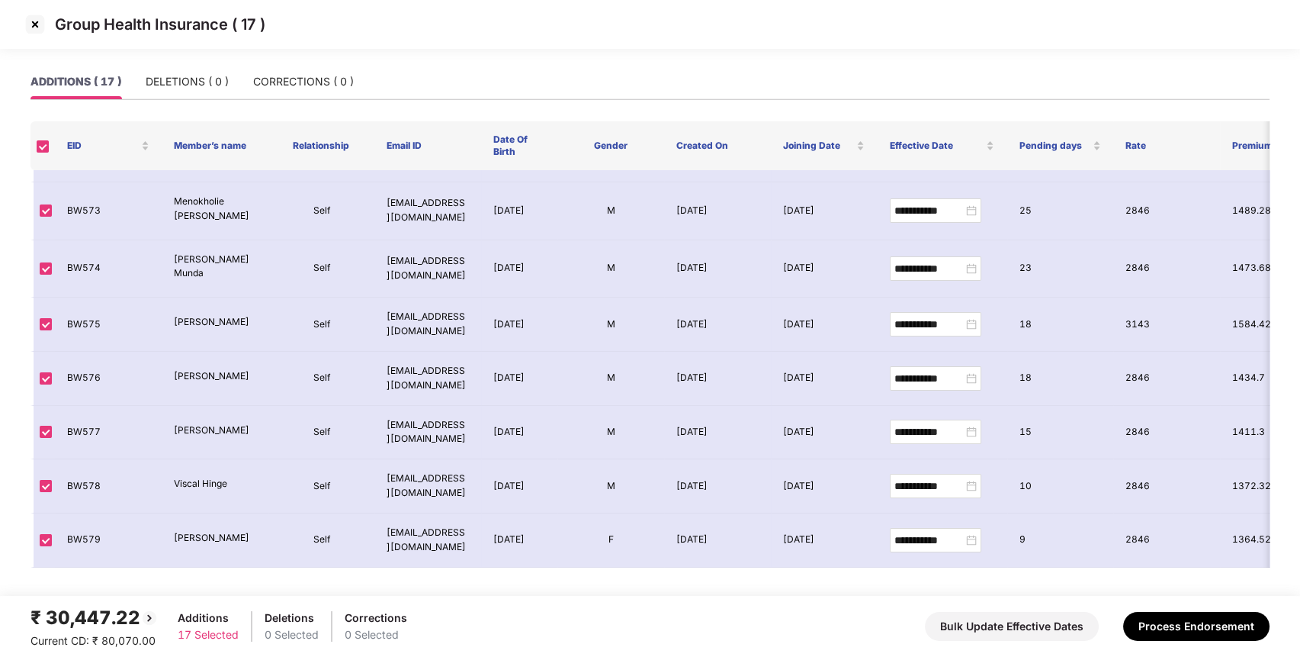
click at [35, 24] on img at bounding box center [35, 24] width 24 height 24
